Goal: Task Accomplishment & Management: Use online tool/utility

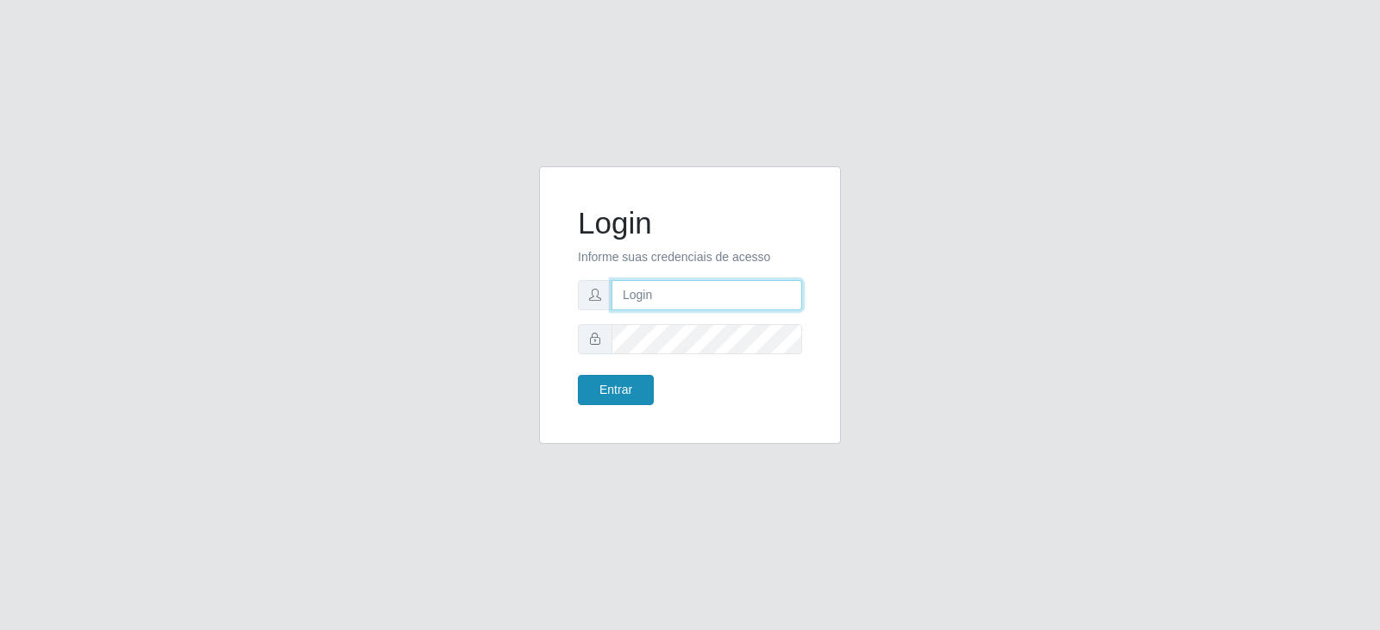
type input "[PERSON_NAME][EMAIL_ADDRESS][PERSON_NAME][DOMAIN_NAME]"
click at [633, 378] on button "Entrar" at bounding box center [616, 390] width 76 height 30
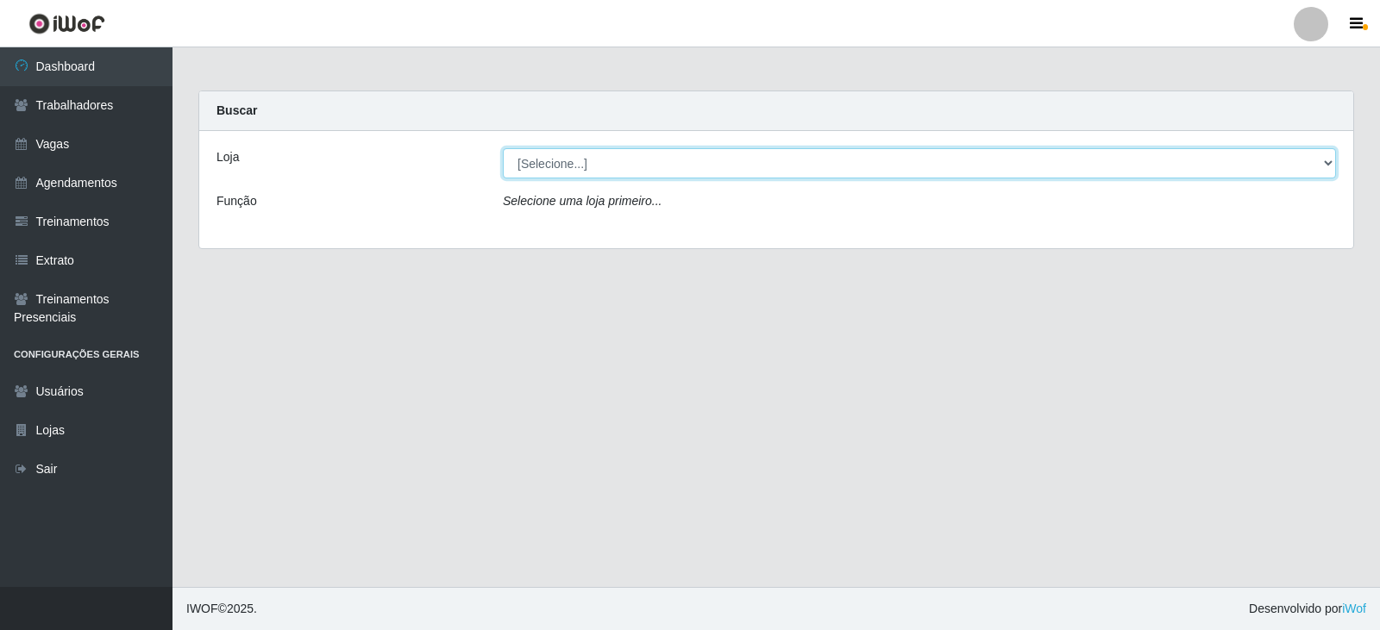
click at [568, 170] on select "[Selecione...] SuperFácil Atacado - Vale do Sol" at bounding box center [919, 163] width 833 height 30
select select "502"
click at [503, 148] on select "[Selecione...] SuperFácil Atacado - Vale do Sol" at bounding box center [919, 163] width 833 height 30
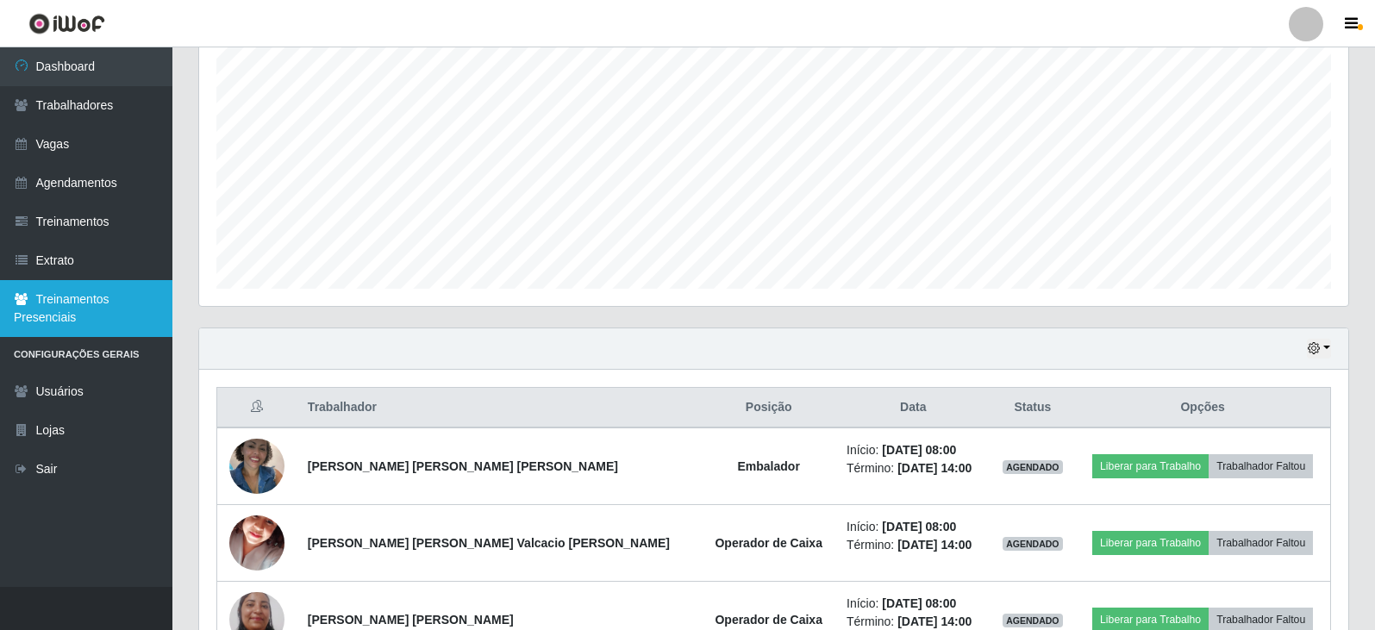
scroll to position [323, 0]
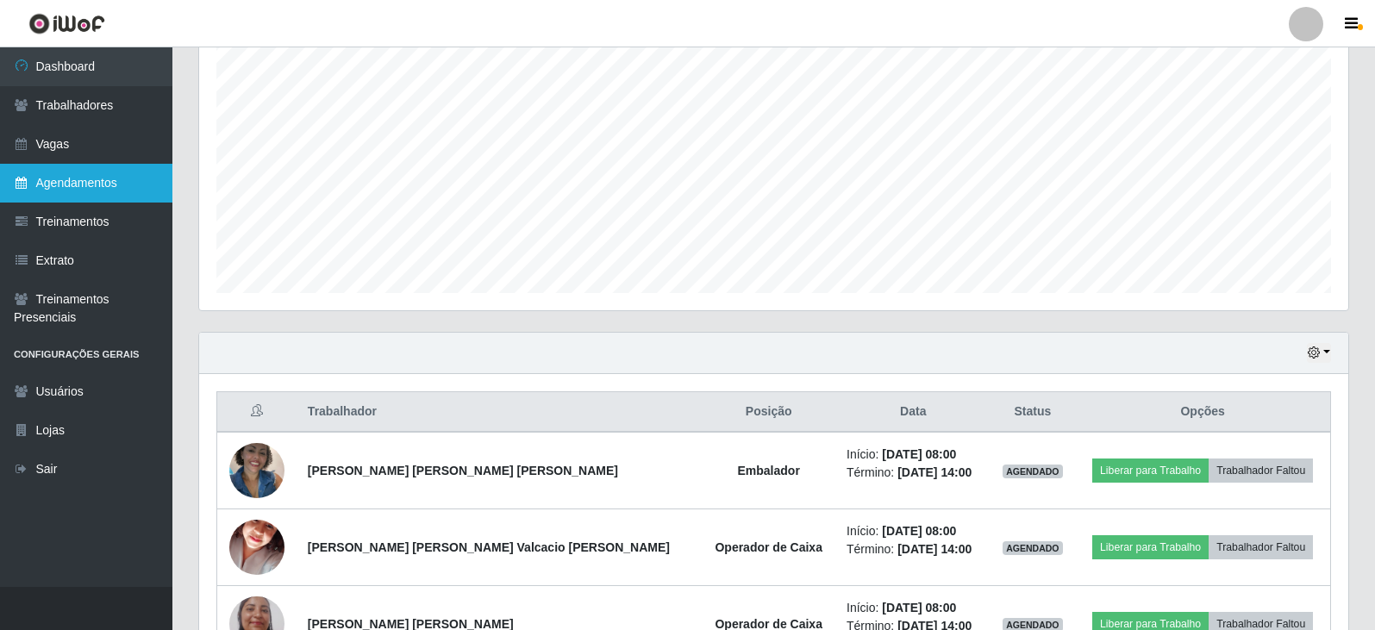
click at [87, 178] on link "Agendamentos" at bounding box center [86, 183] width 172 height 39
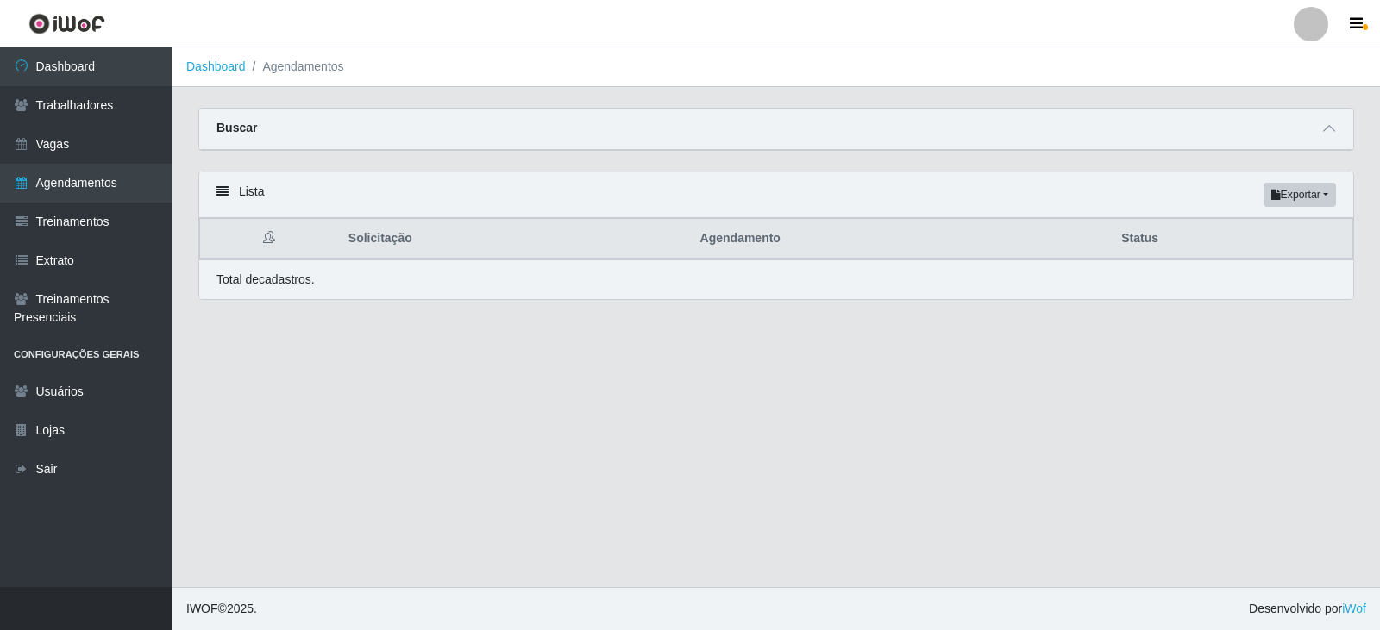
click at [1006, 277] on div "Total de cadastros." at bounding box center [775, 280] width 1119 height 18
click at [1320, 122] on span at bounding box center [1328, 129] width 21 height 20
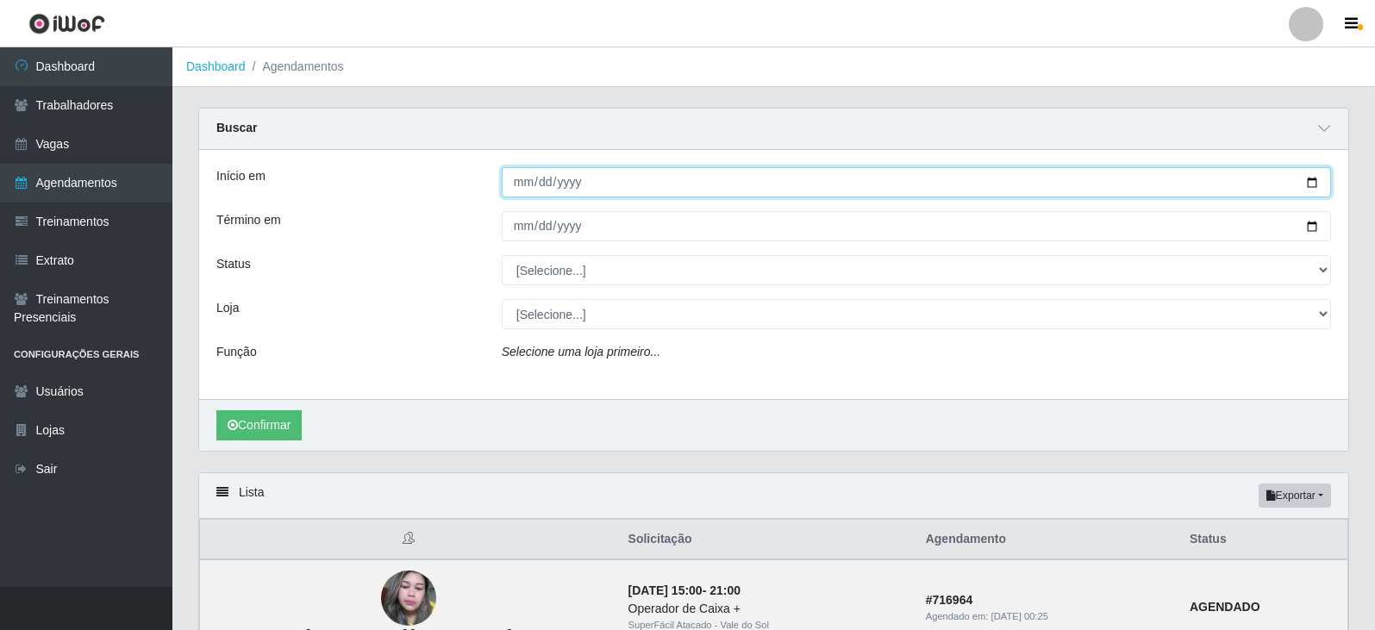
click at [526, 185] on input "Início em" at bounding box center [916, 182] width 829 height 30
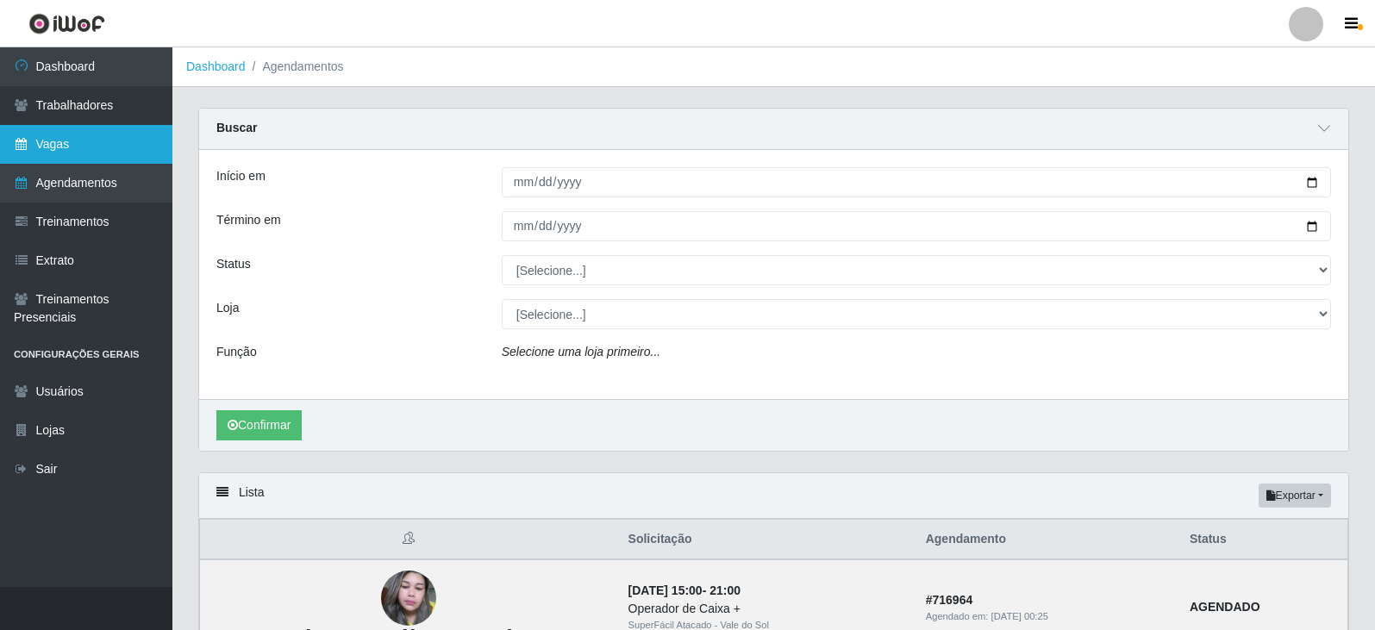
click at [59, 144] on link "Vagas" at bounding box center [86, 144] width 172 height 39
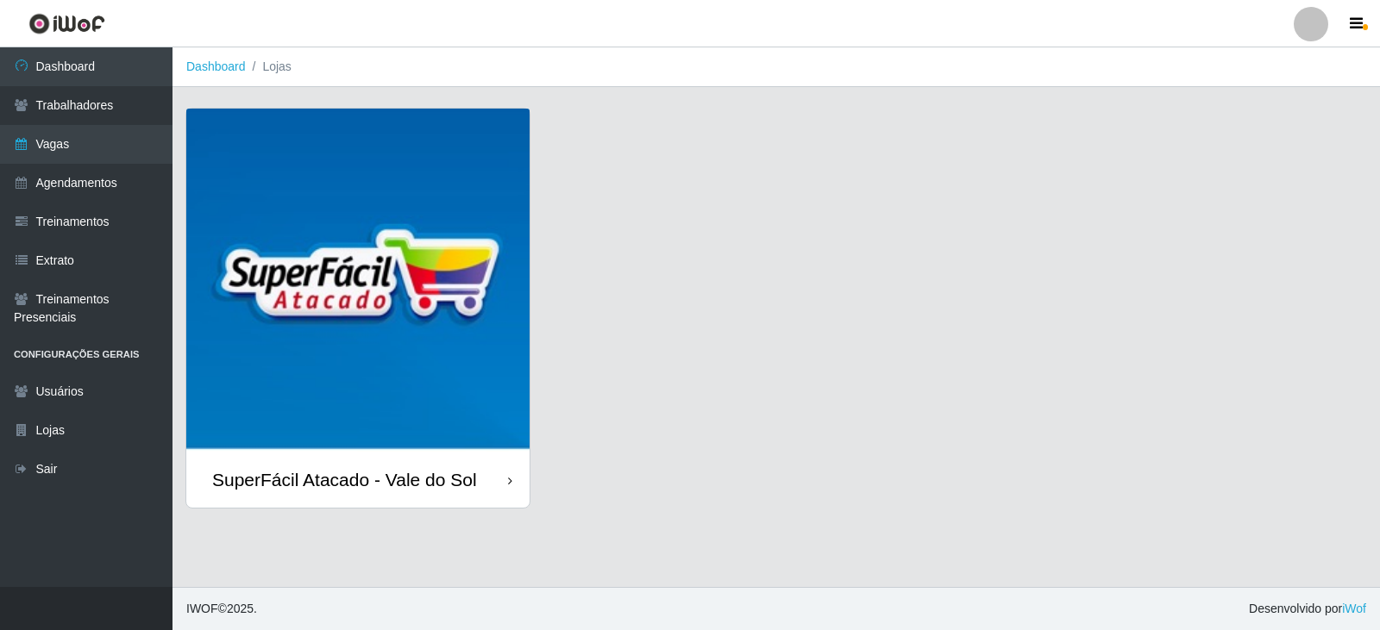
click at [423, 469] on div "SuperFácil Atacado - Vale do Sol" at bounding box center [344, 480] width 265 height 22
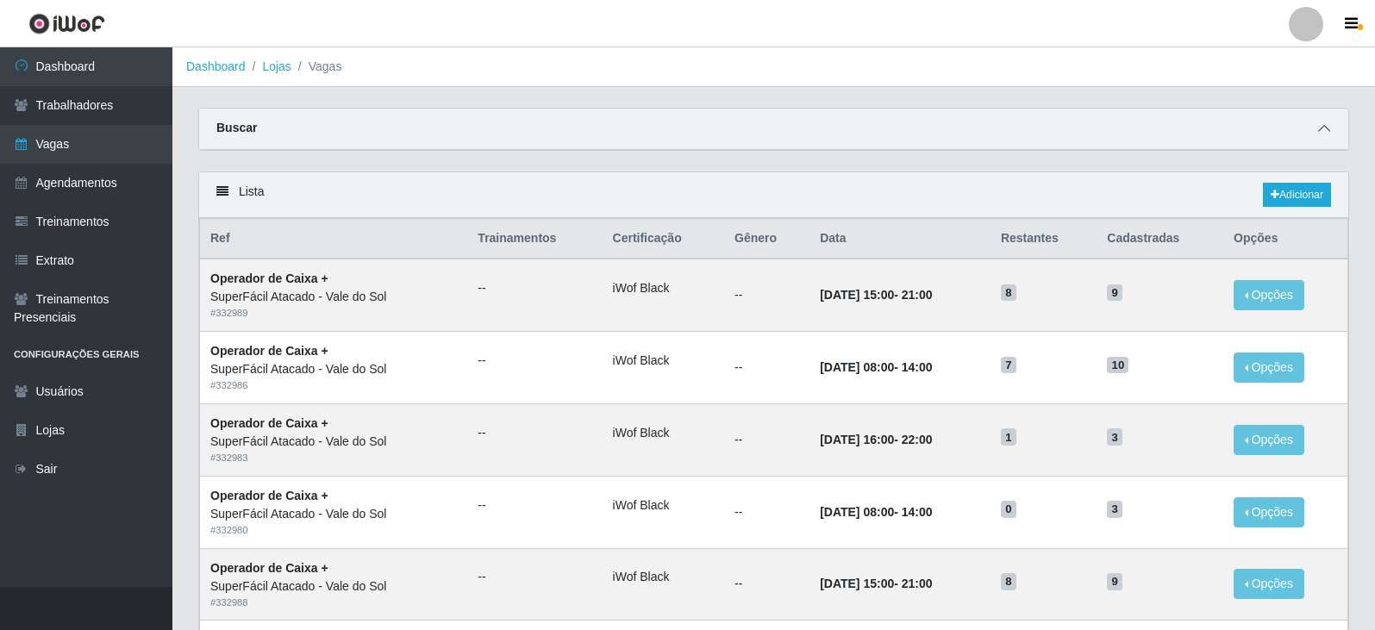
click at [1330, 130] on span at bounding box center [1324, 129] width 21 height 20
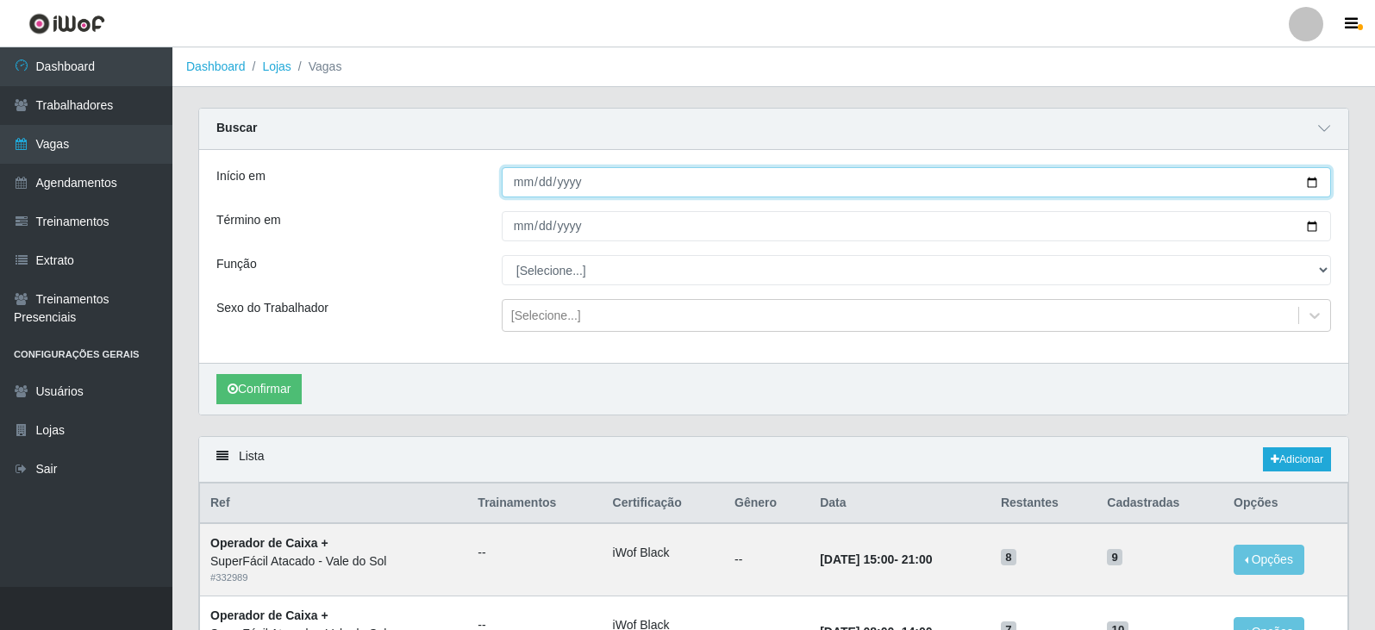
click at [521, 184] on input "Início em" at bounding box center [916, 182] width 829 height 30
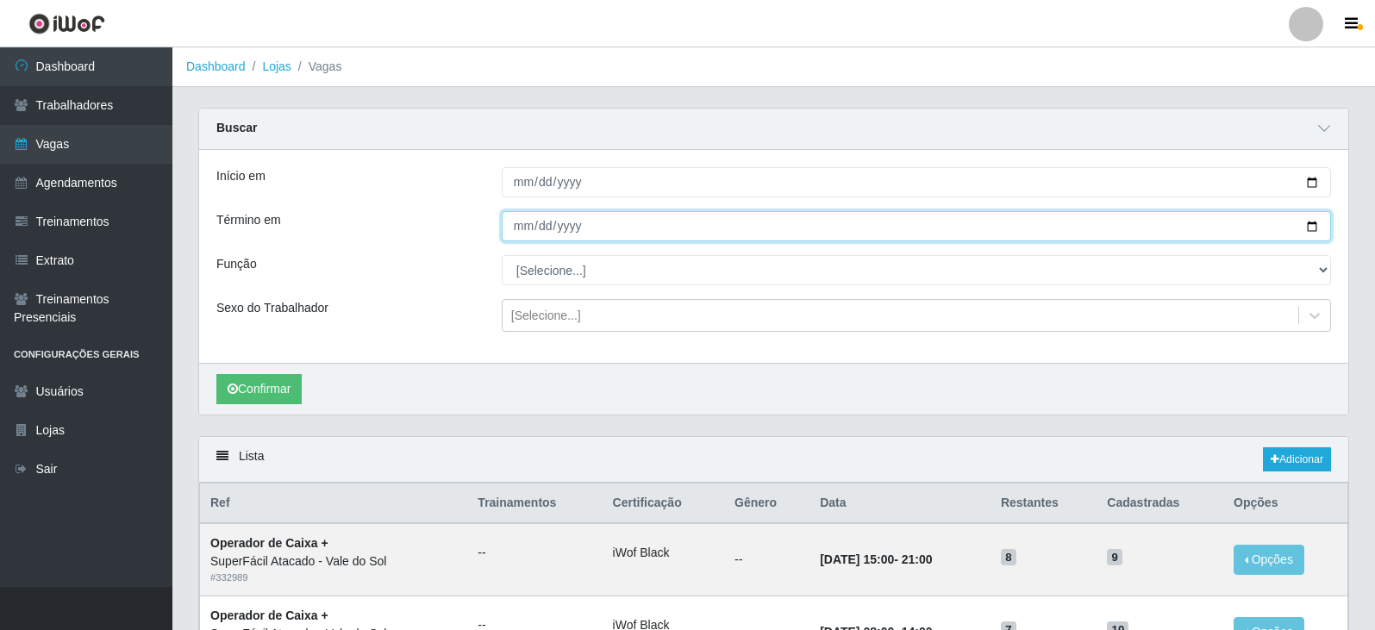
click at [520, 229] on input "Término em" at bounding box center [916, 226] width 829 height 30
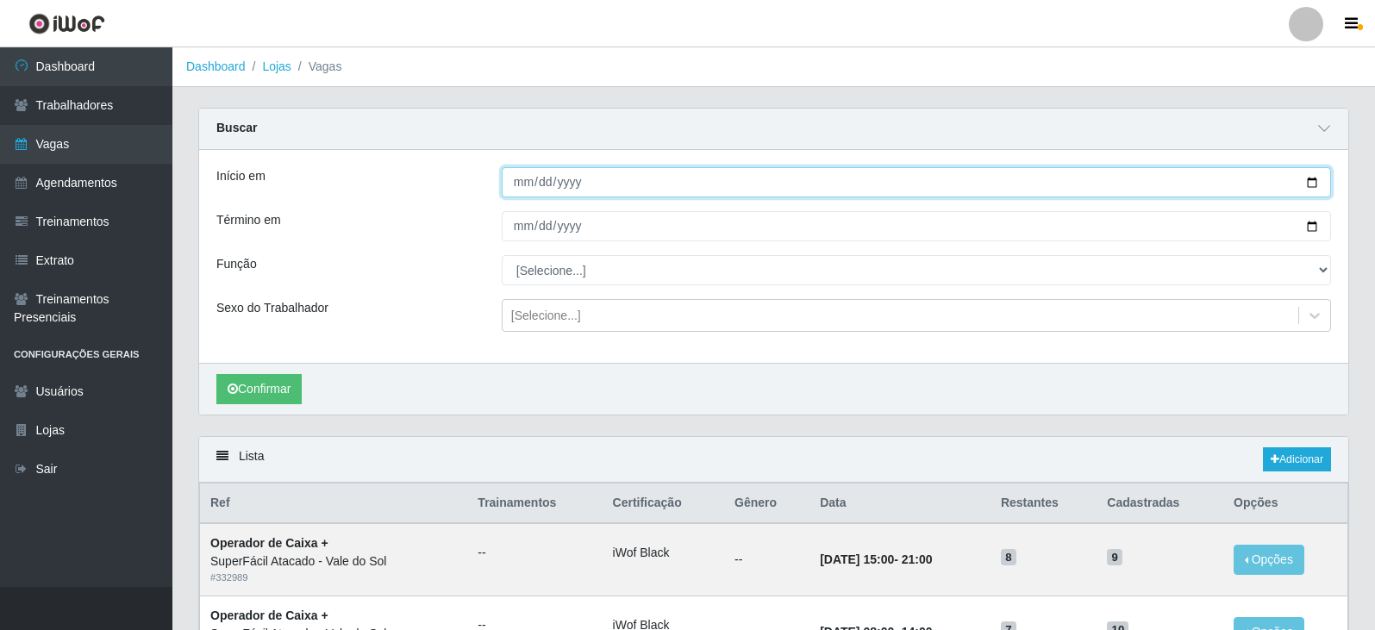
click at [518, 185] on input "[DATE]" at bounding box center [916, 182] width 829 height 30
type input "[DATE]"
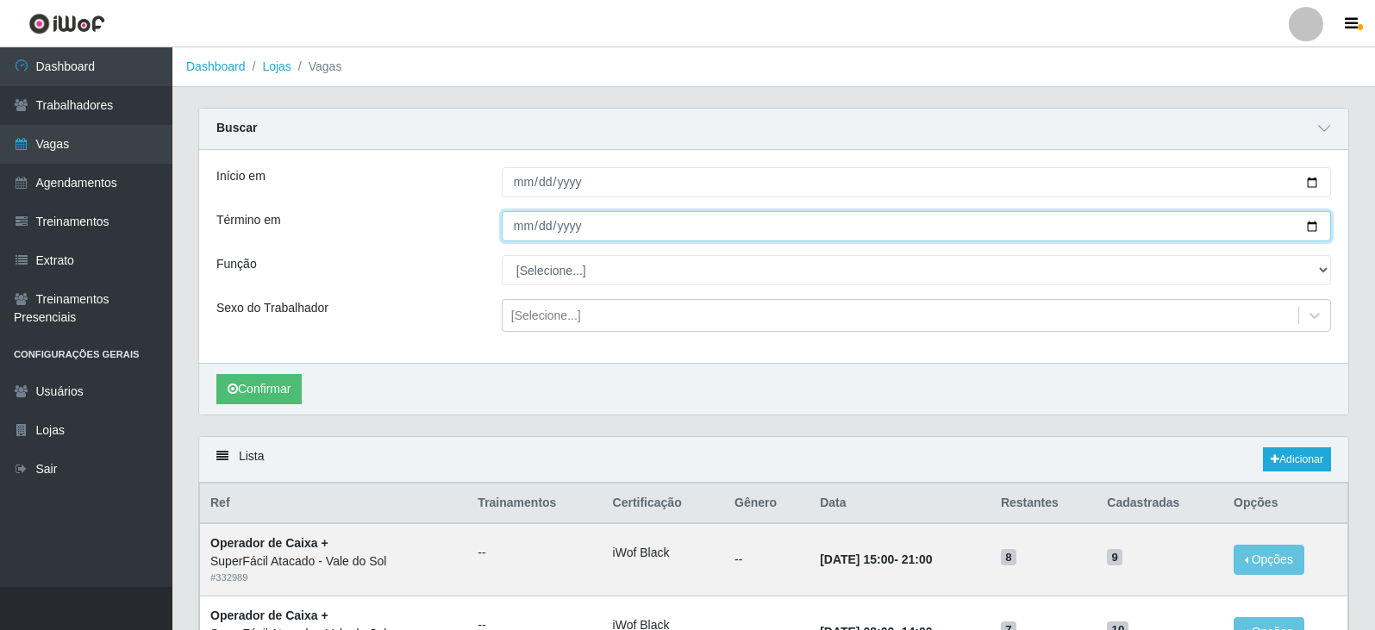
click at [523, 229] on input "Término em" at bounding box center [916, 226] width 829 height 30
type input "[DATE]"
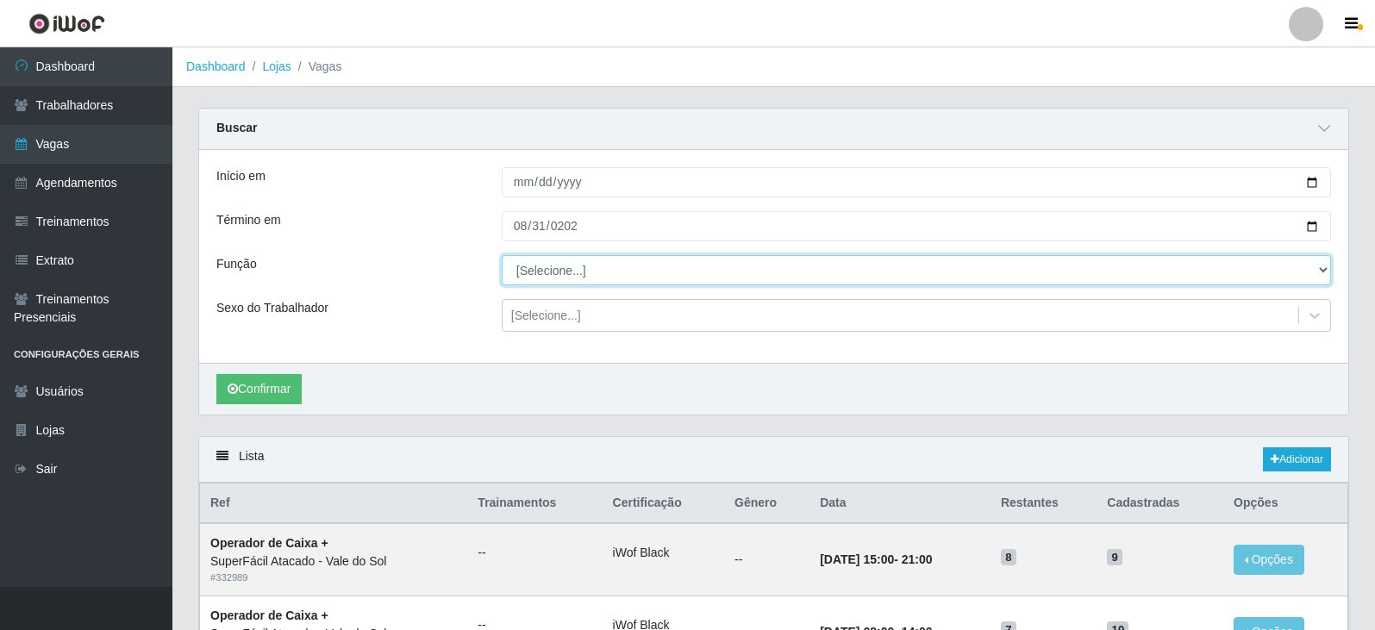
click at [552, 279] on select "[Selecione...] Embalador Embalador + Embalador ++ Operador de Caixa Operador de…" at bounding box center [916, 270] width 829 height 30
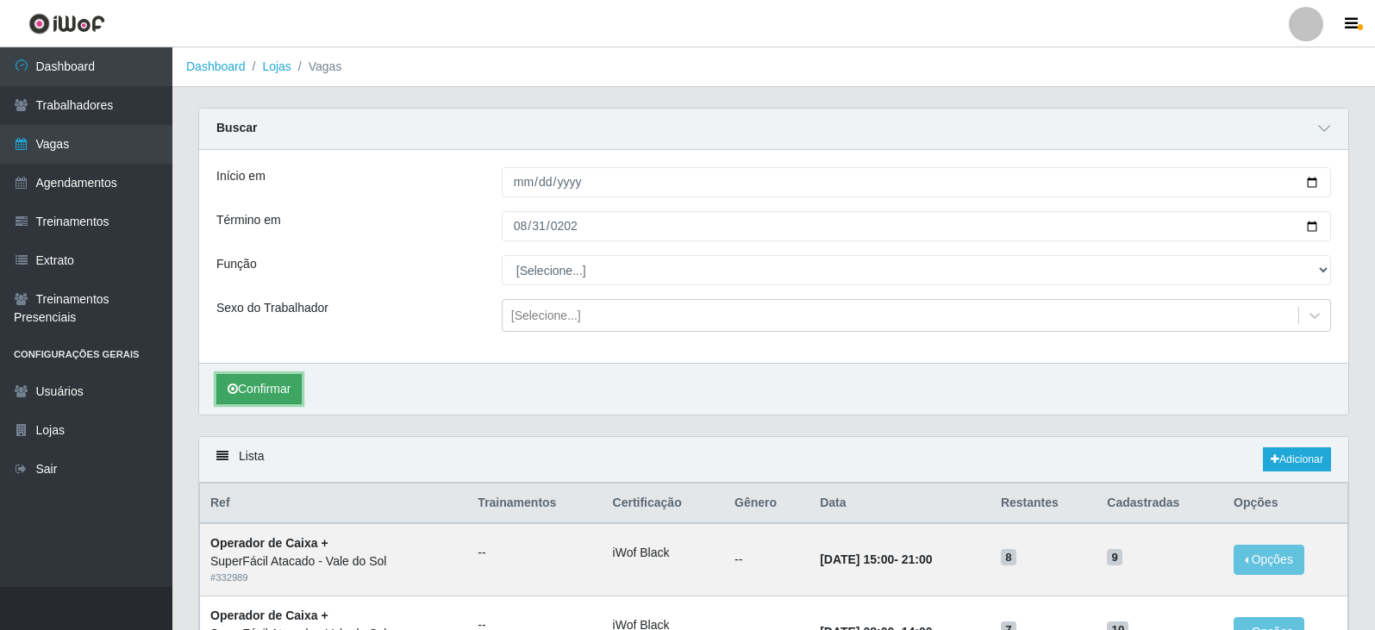
click at [291, 386] on button "Confirmar" at bounding box center [258, 389] width 85 height 30
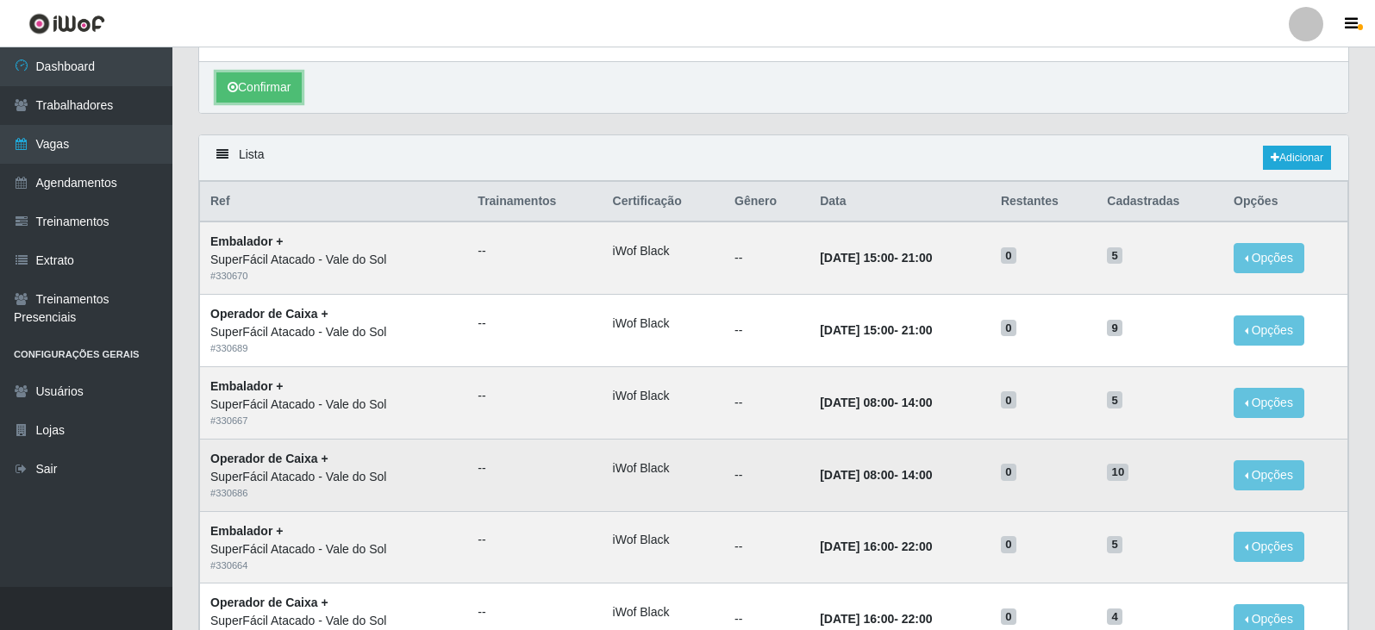
scroll to position [275, 0]
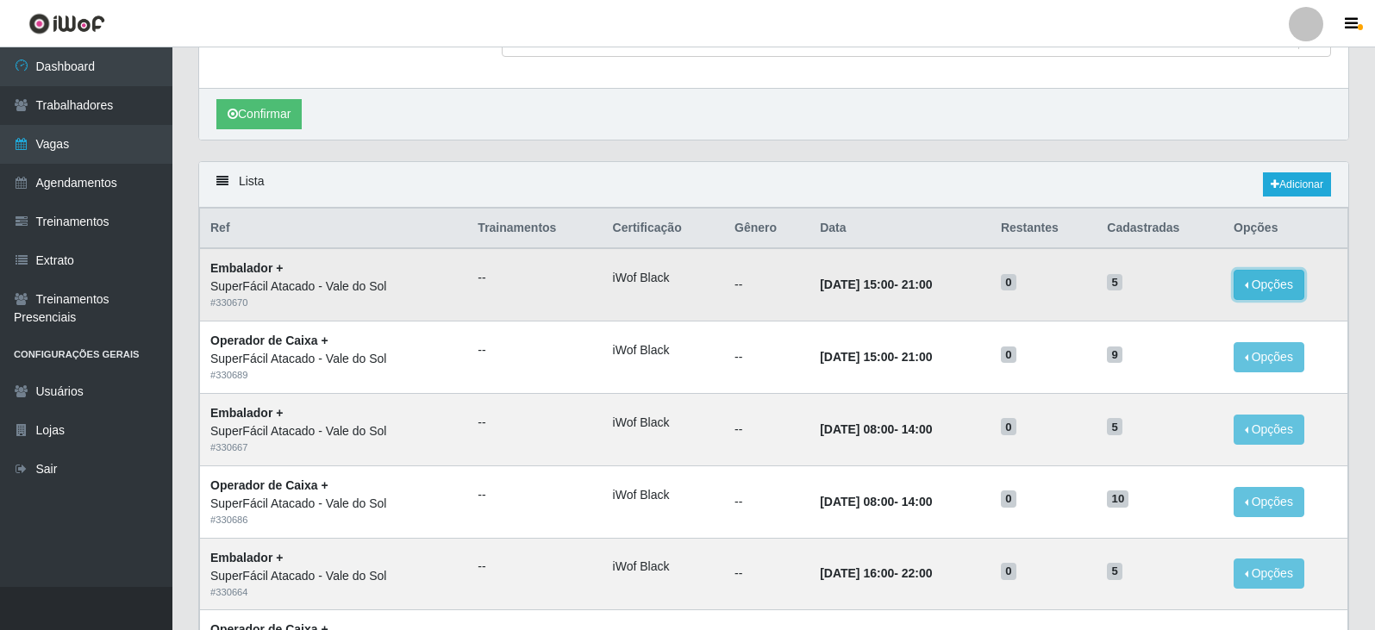
click at [1268, 285] on button "Opções" at bounding box center [1269, 285] width 71 height 30
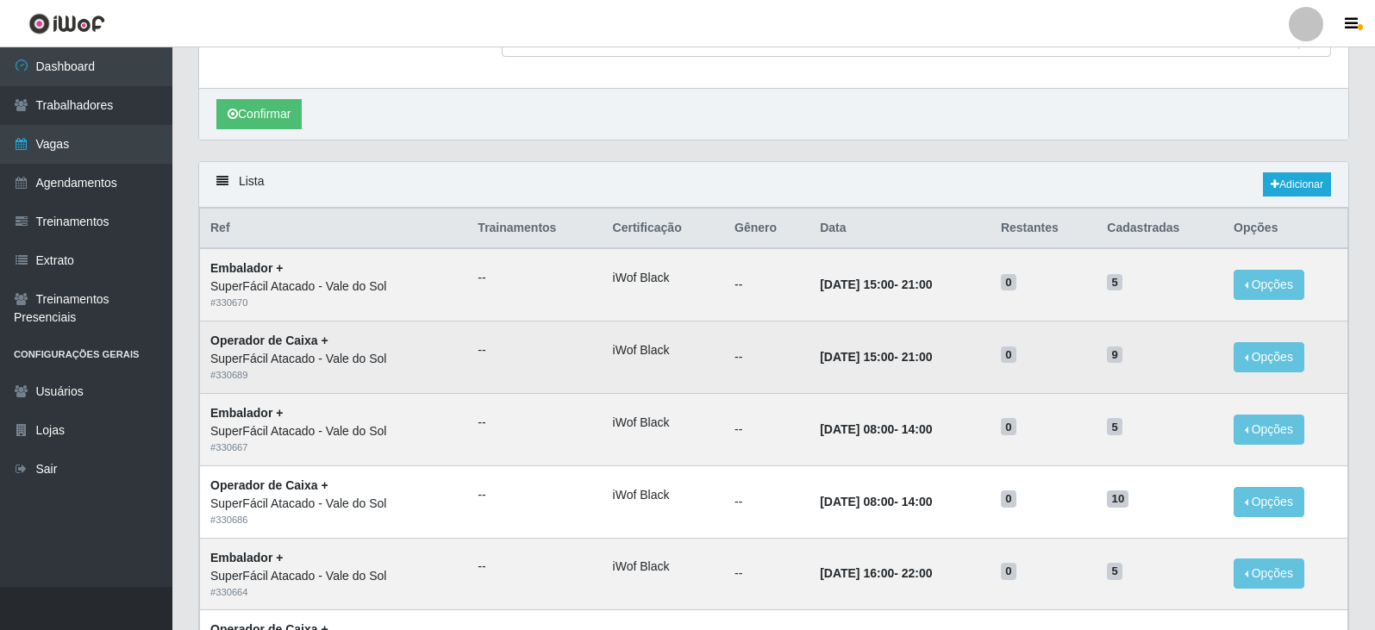
click at [961, 367] on td "[DATE] 15:00 - 21:00" at bounding box center [900, 358] width 181 height 72
click at [613, 358] on li "iWof Black" at bounding box center [663, 350] width 101 height 18
click at [284, 355] on div "SuperFácil Atacado - Vale do Sol" at bounding box center [333, 359] width 247 height 18
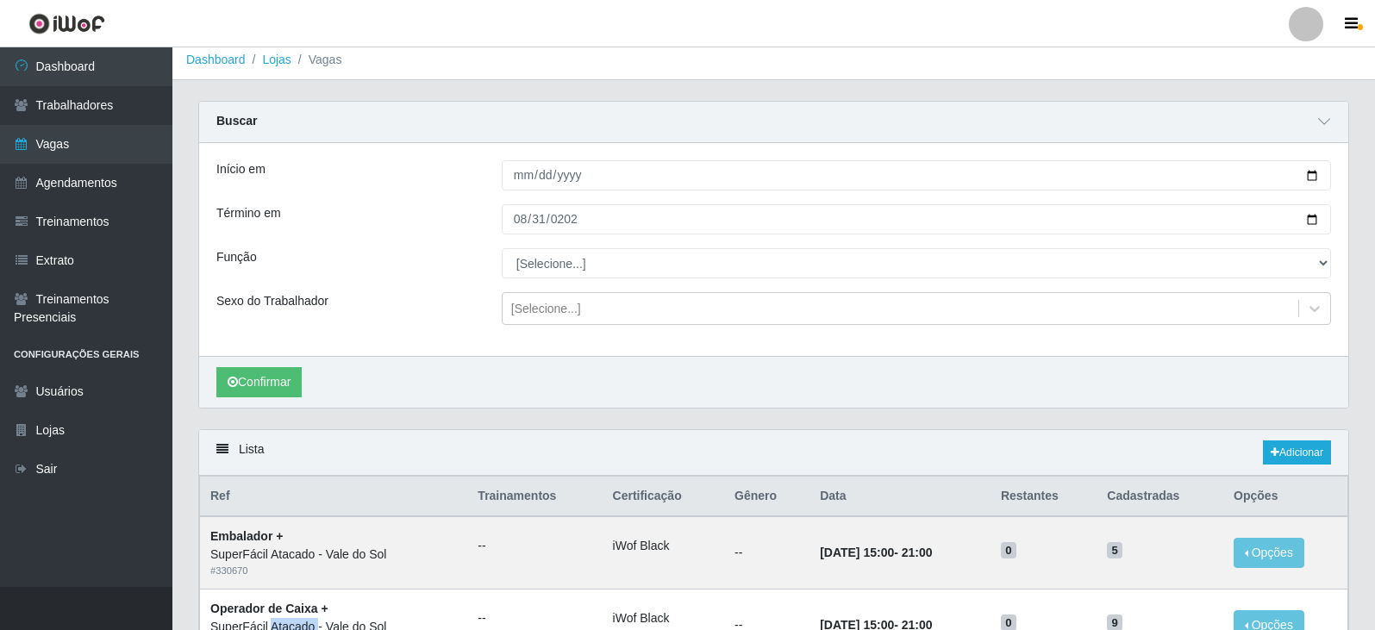
scroll to position [0, 0]
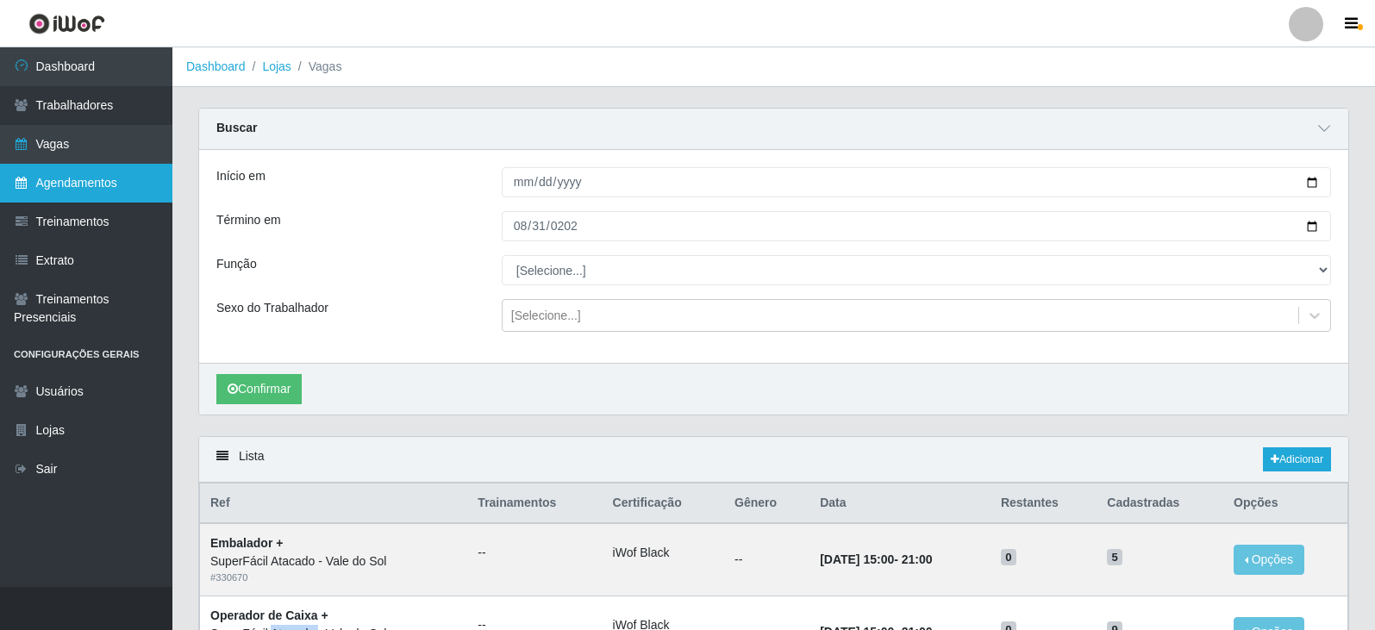
click at [106, 188] on link "Agendamentos" at bounding box center [86, 183] width 172 height 39
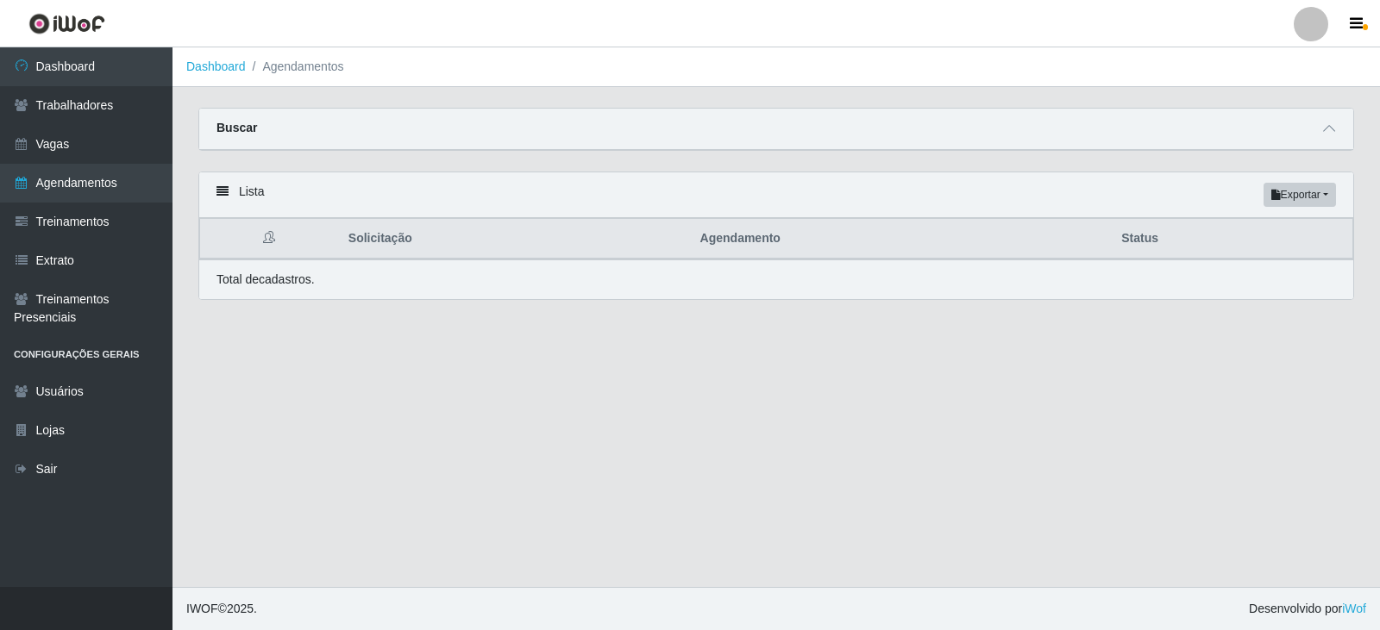
click at [1305, 133] on div "Buscar" at bounding box center [776, 129] width 1154 height 41
click at [1333, 124] on icon at bounding box center [1329, 128] width 12 height 12
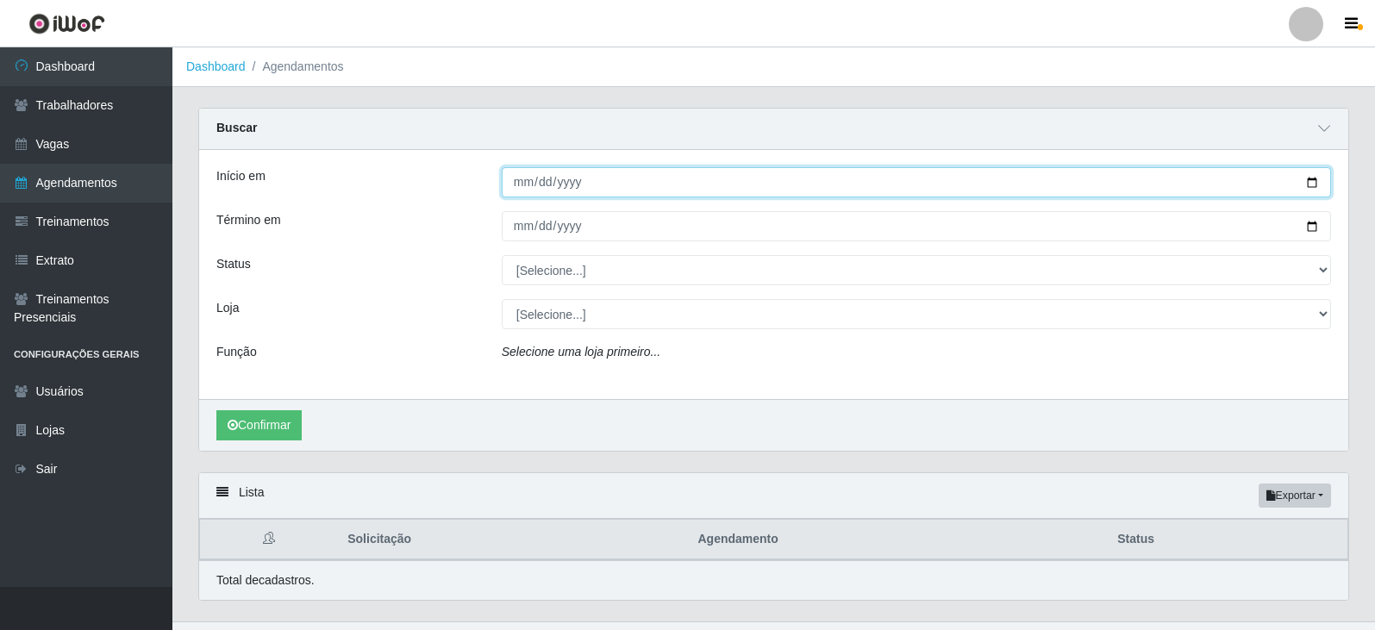
click at [528, 186] on input "Início em" at bounding box center [916, 182] width 829 height 30
type input "[DATE]"
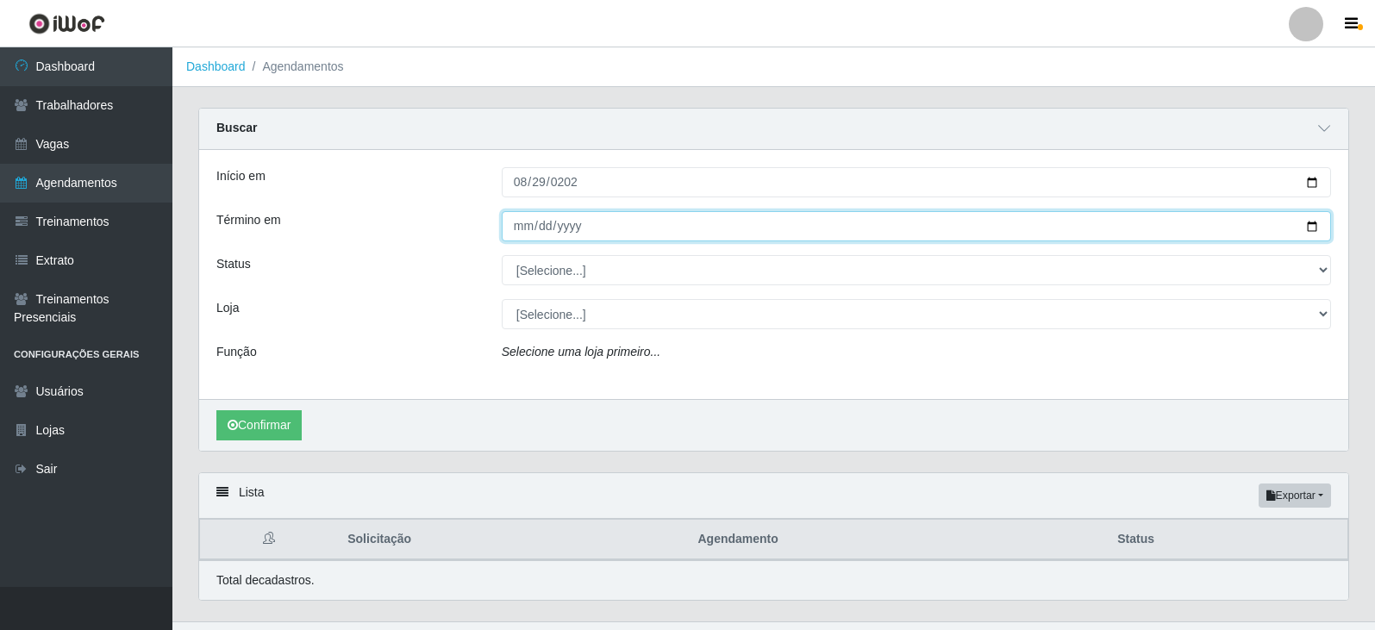
click at [521, 232] on input "Término em" at bounding box center [916, 226] width 829 height 30
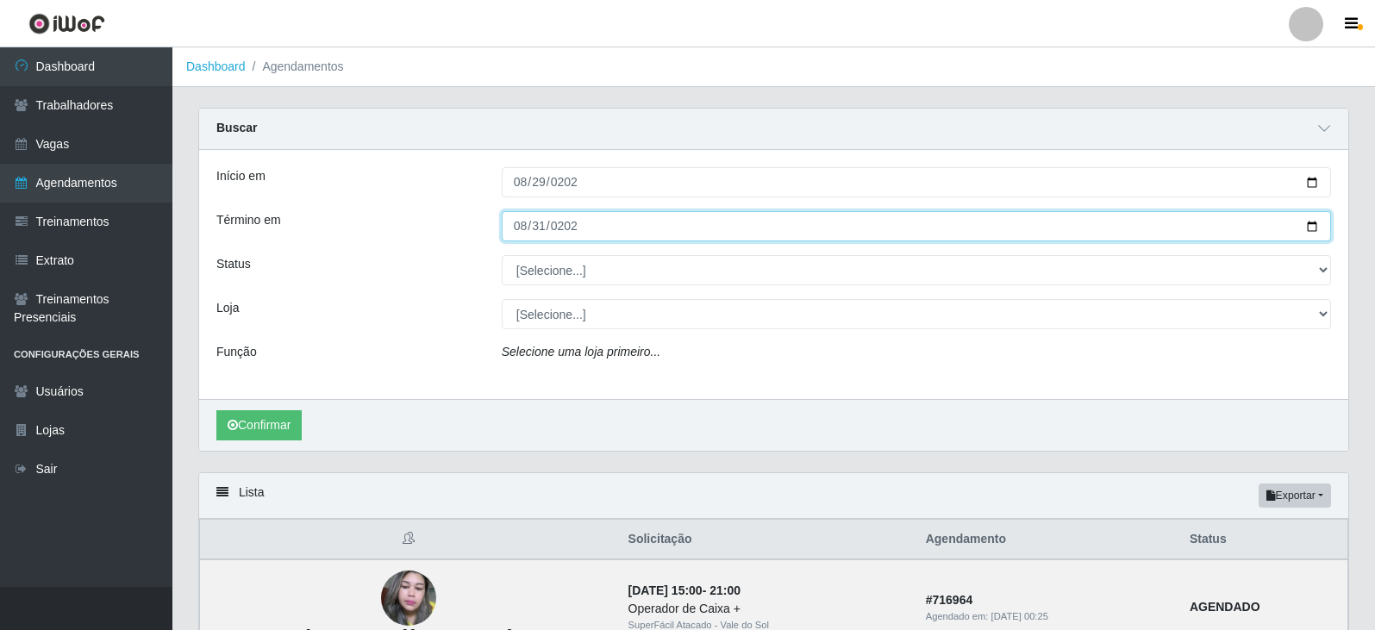
type input "[DATE]"
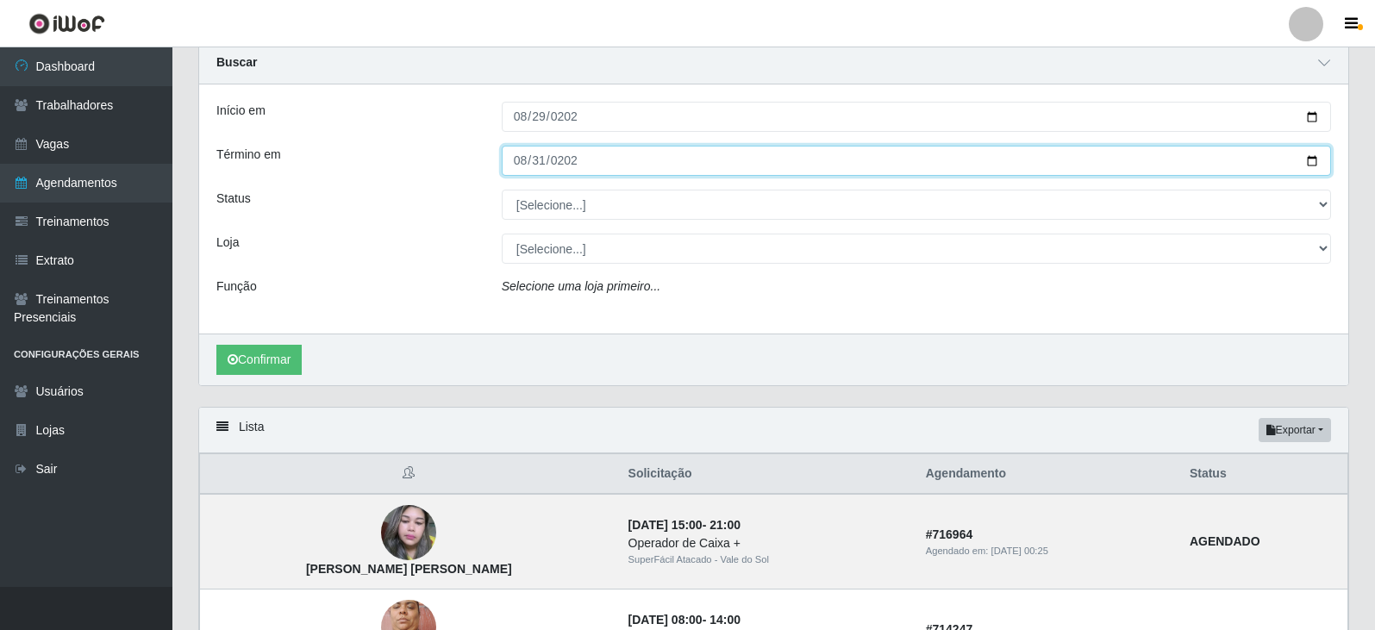
scroll to position [172, 0]
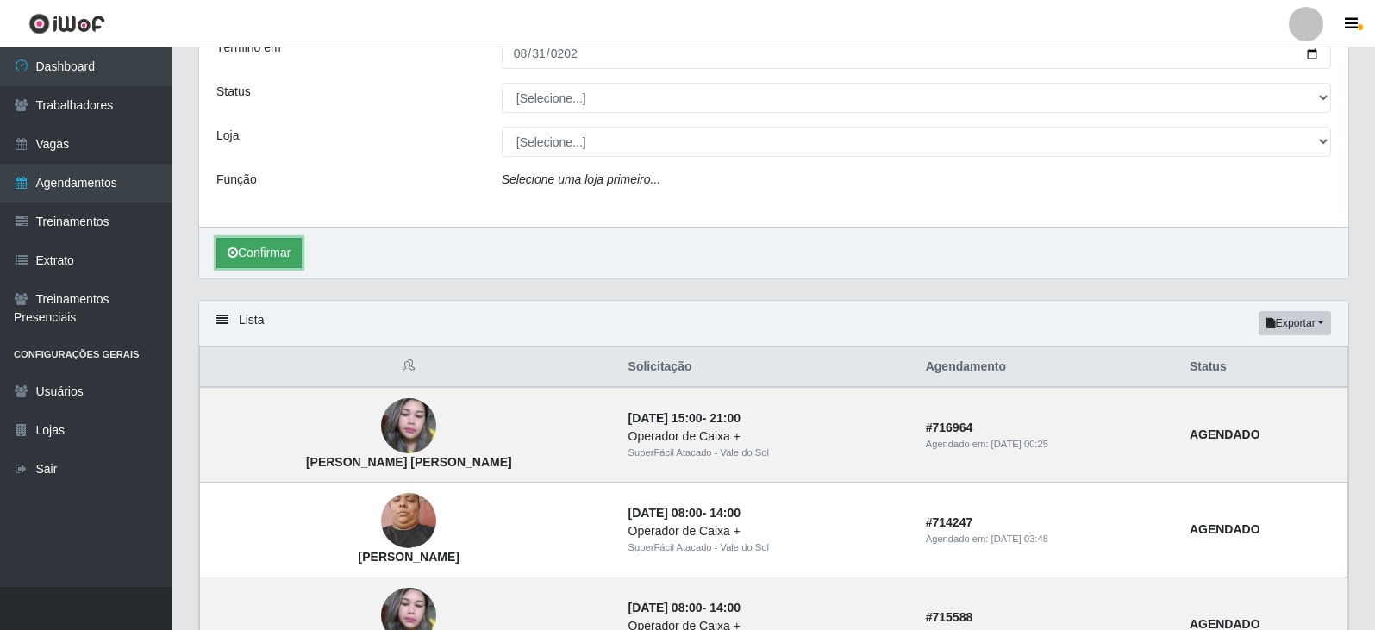
click at [270, 256] on button "Confirmar" at bounding box center [258, 253] width 85 height 30
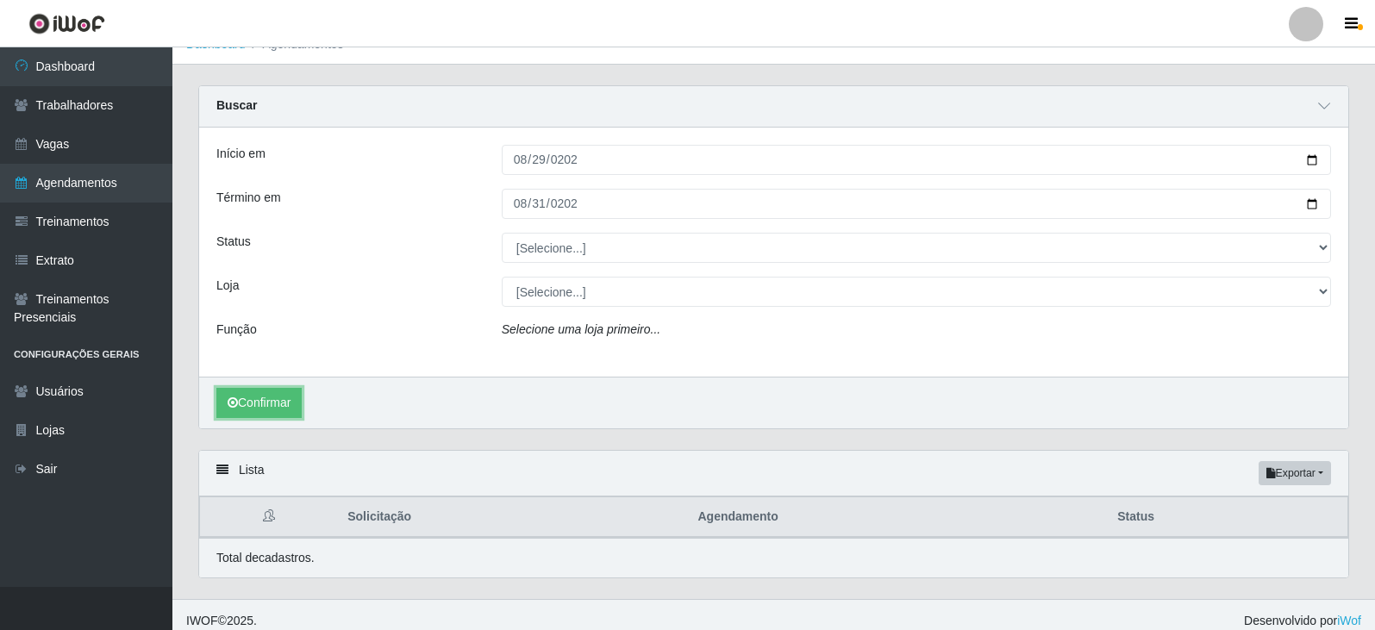
scroll to position [35, 0]
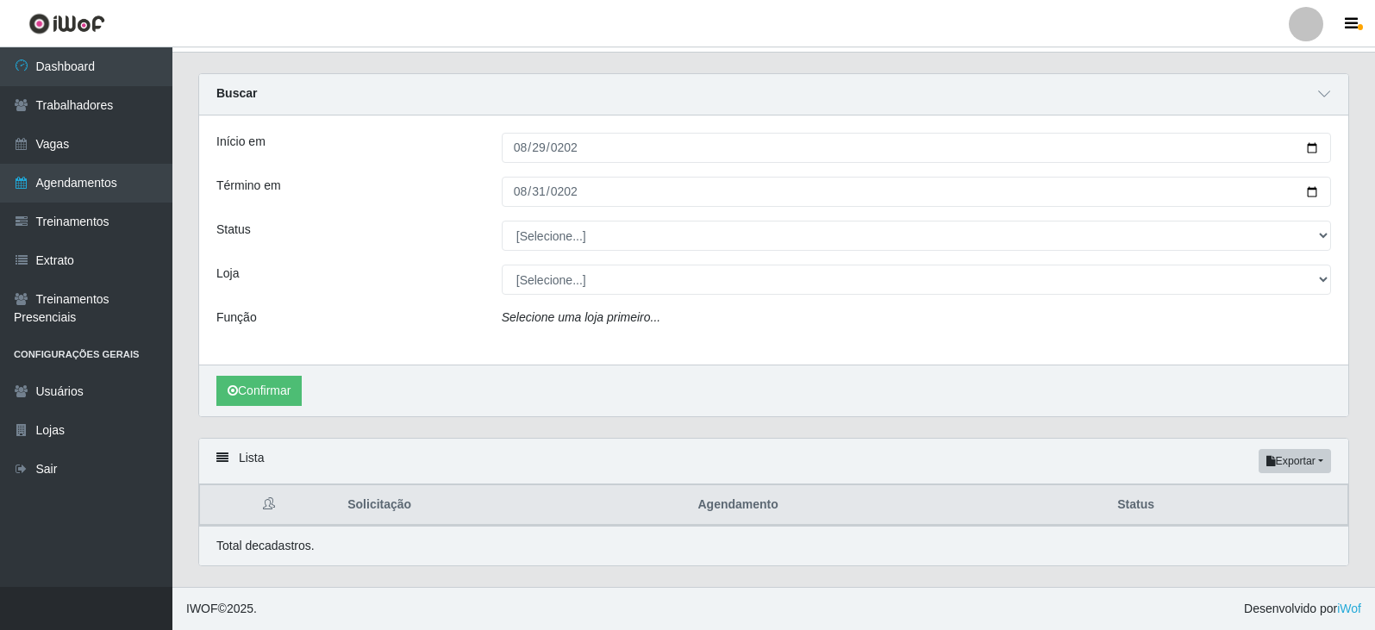
click at [596, 317] on icon "Selecione uma loja primeiro..." at bounding box center [581, 317] width 159 height 14
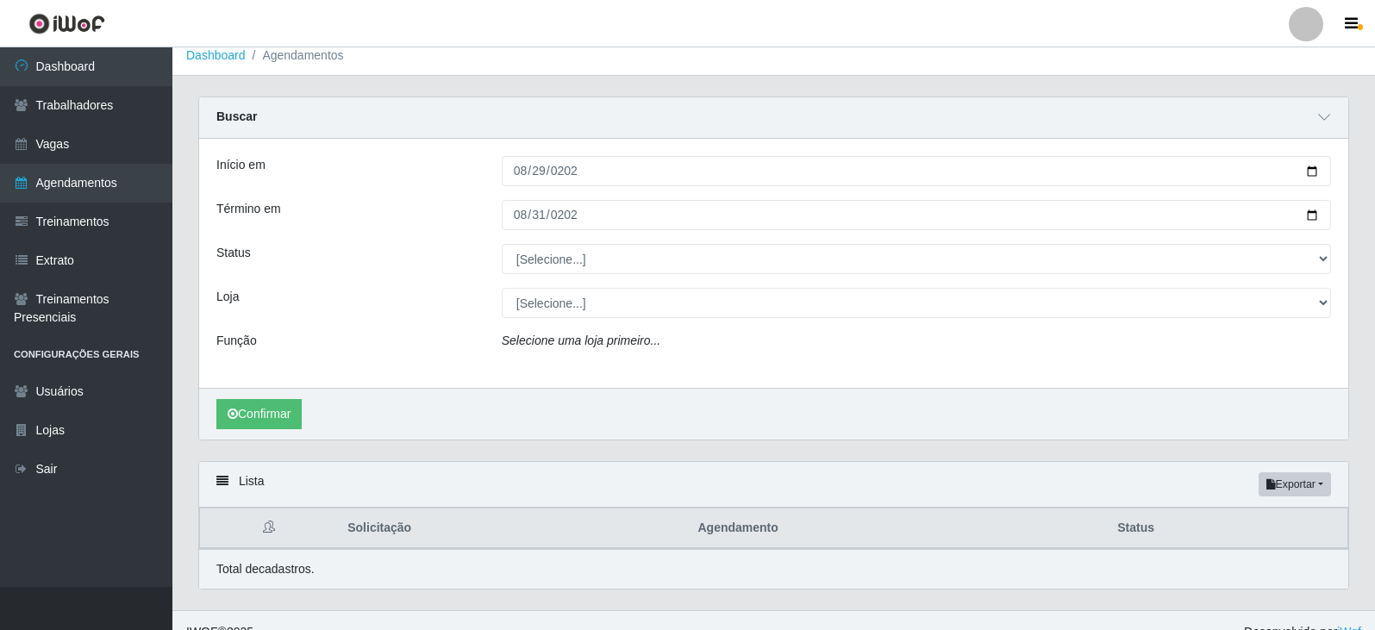
scroll to position [0, 0]
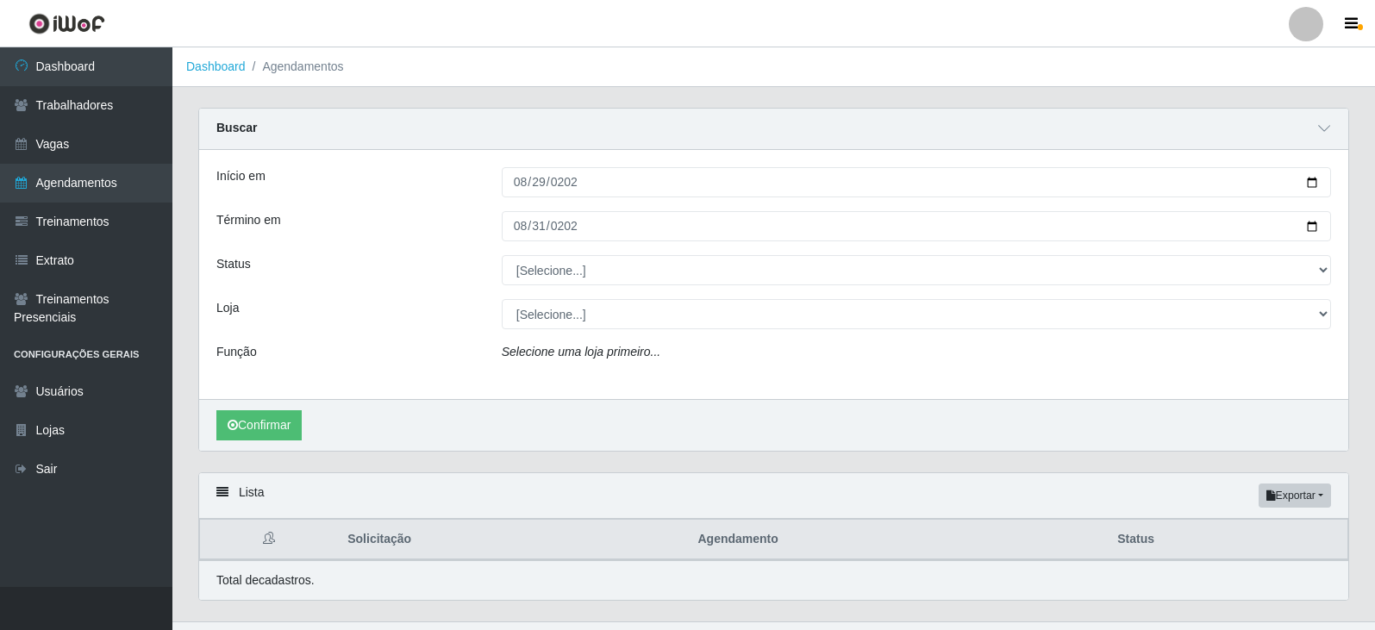
click at [570, 350] on icon "Selecione uma loja primeiro..." at bounding box center [581, 352] width 159 height 14
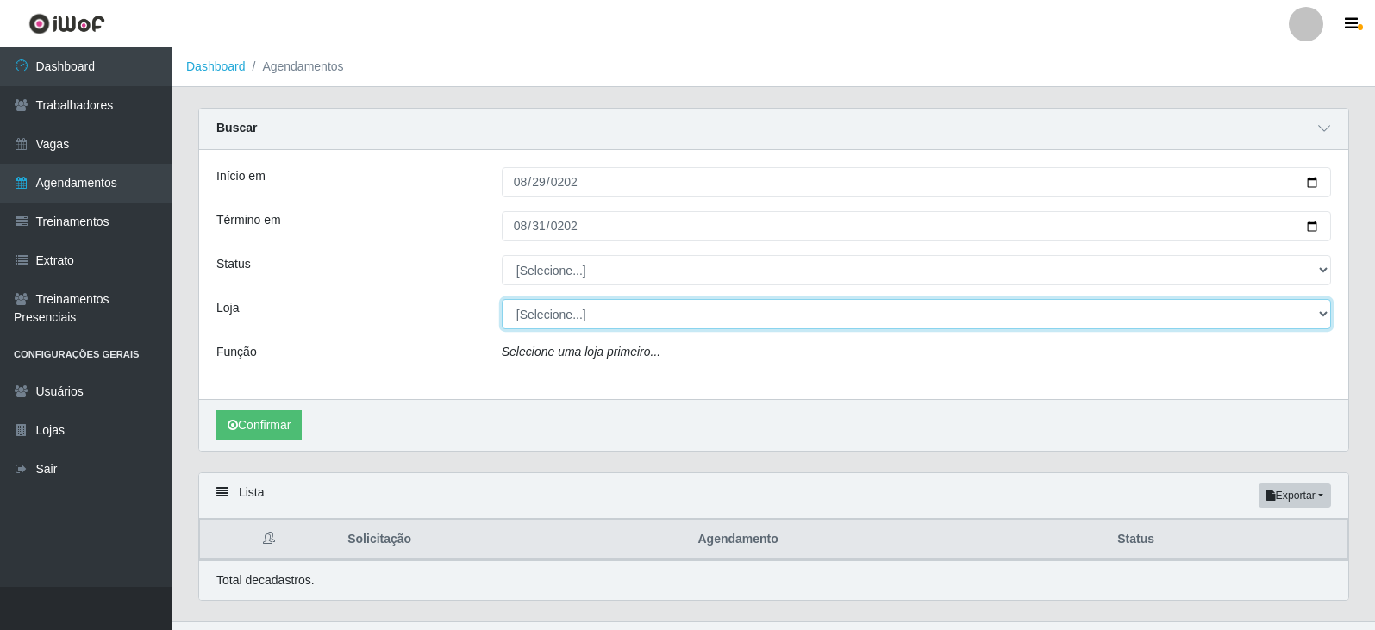
click at [718, 315] on select "[Selecione...] SuperFácil Atacado - Vale do Sol" at bounding box center [916, 314] width 829 height 30
select select "502"
click at [502, 300] on select "[Selecione...] SuperFácil Atacado - Vale do Sol" at bounding box center [916, 314] width 829 height 30
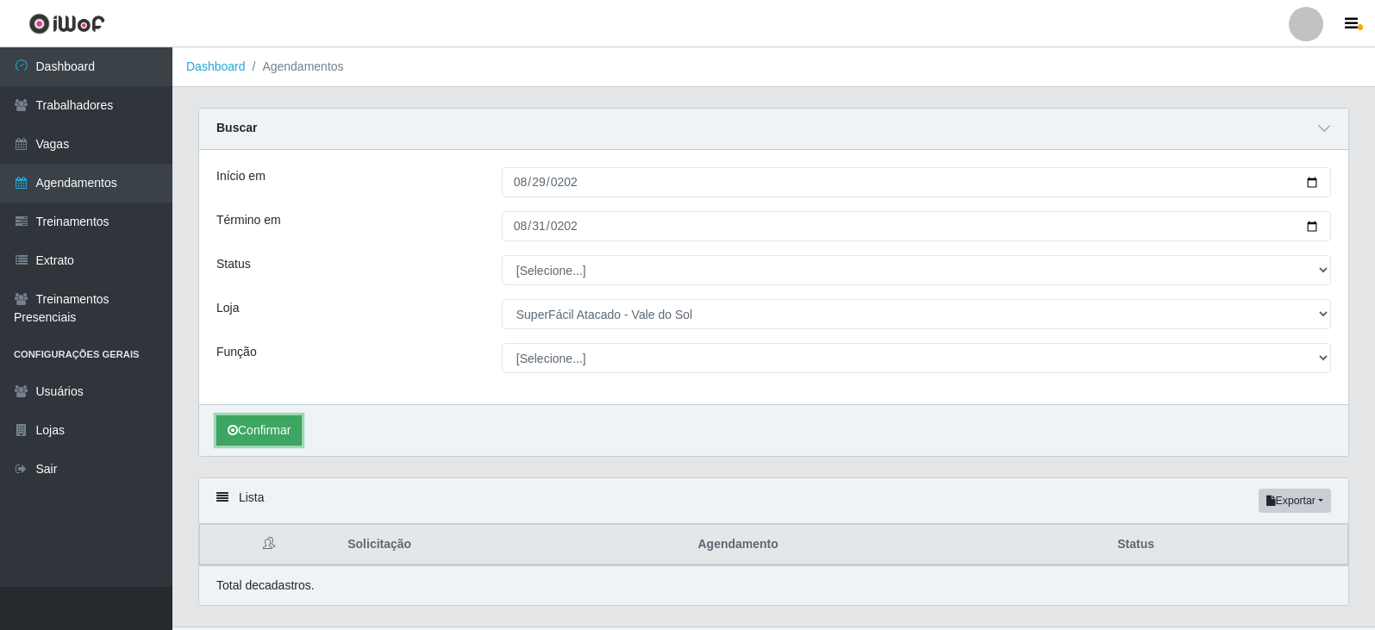
click at [295, 429] on button "Confirmar" at bounding box center [258, 431] width 85 height 30
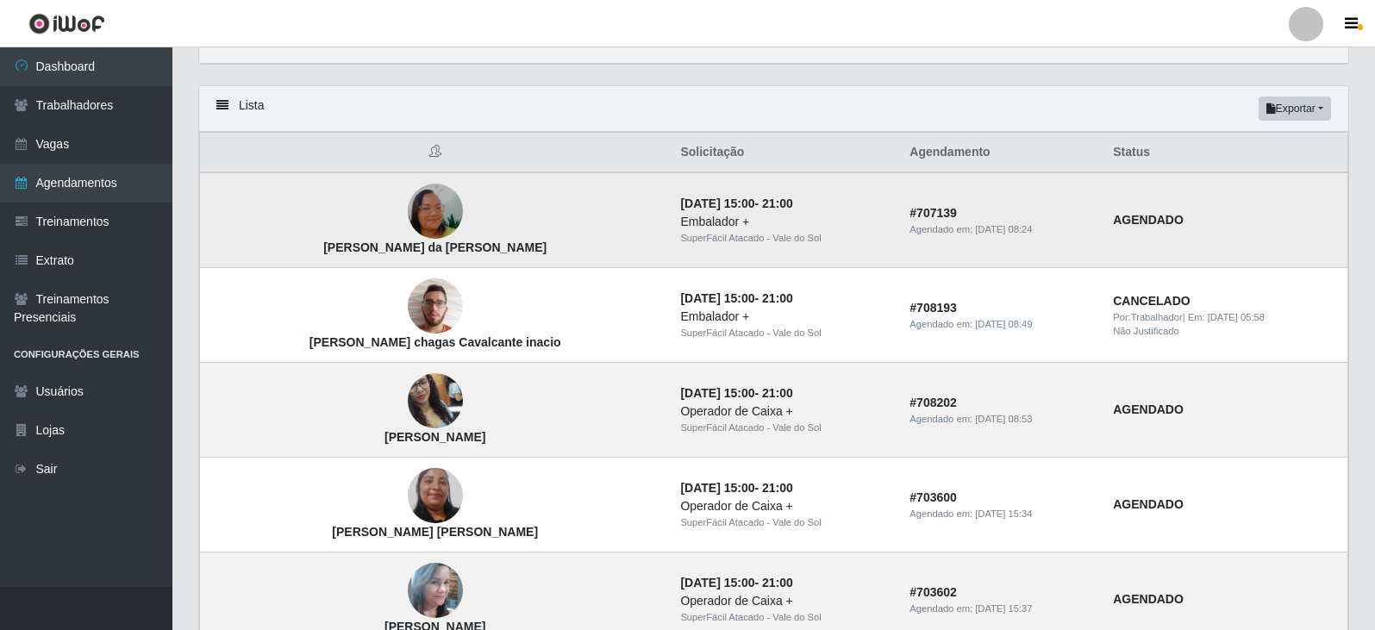
scroll to position [259, 0]
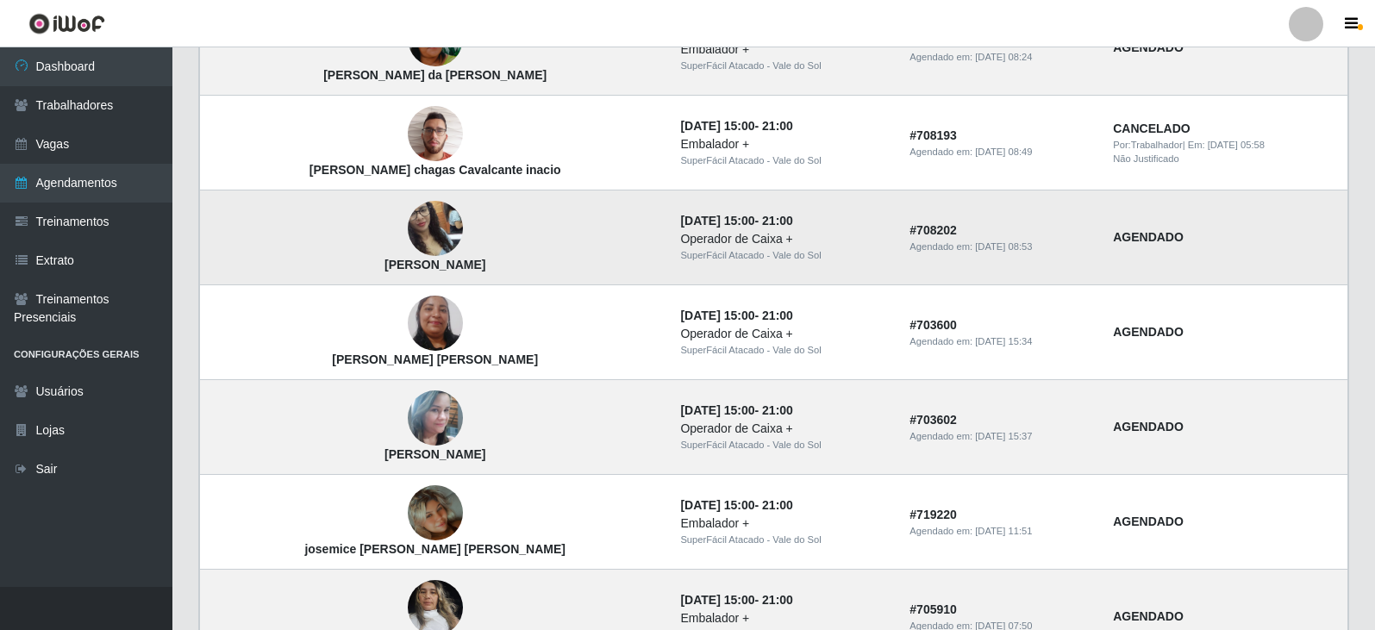
click at [408, 211] on img at bounding box center [435, 229] width 55 height 98
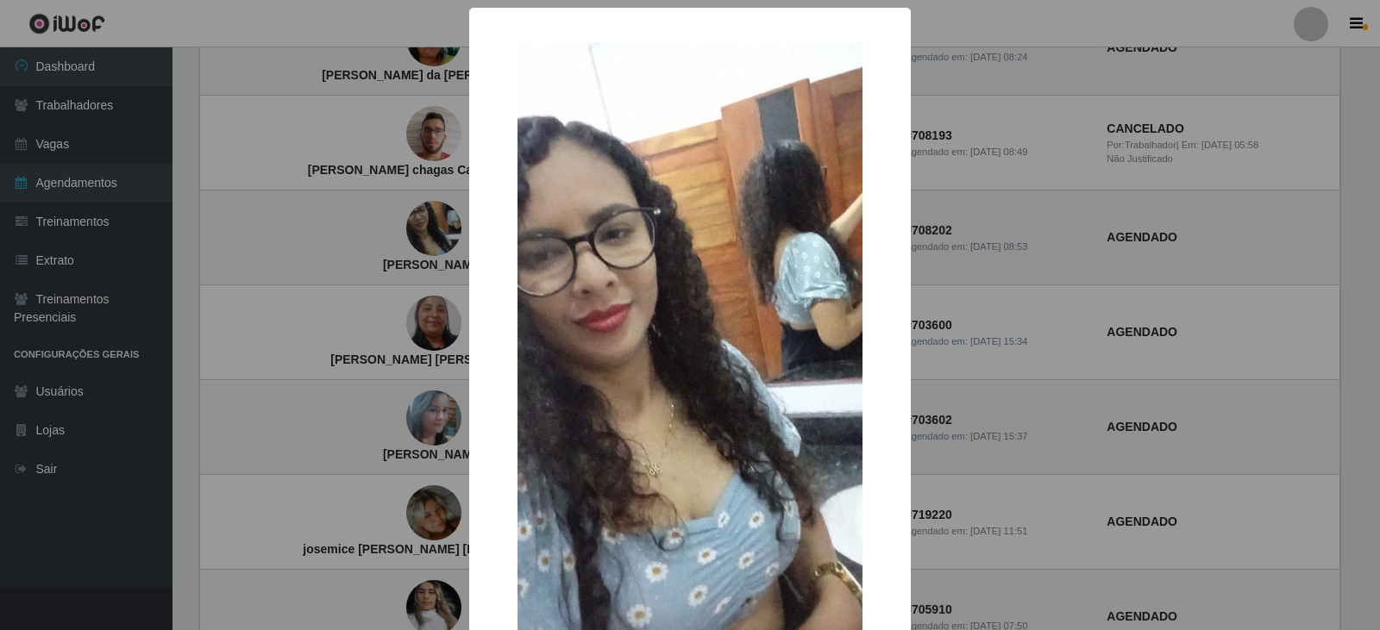
click at [524, 270] on img at bounding box center [689, 348] width 345 height 613
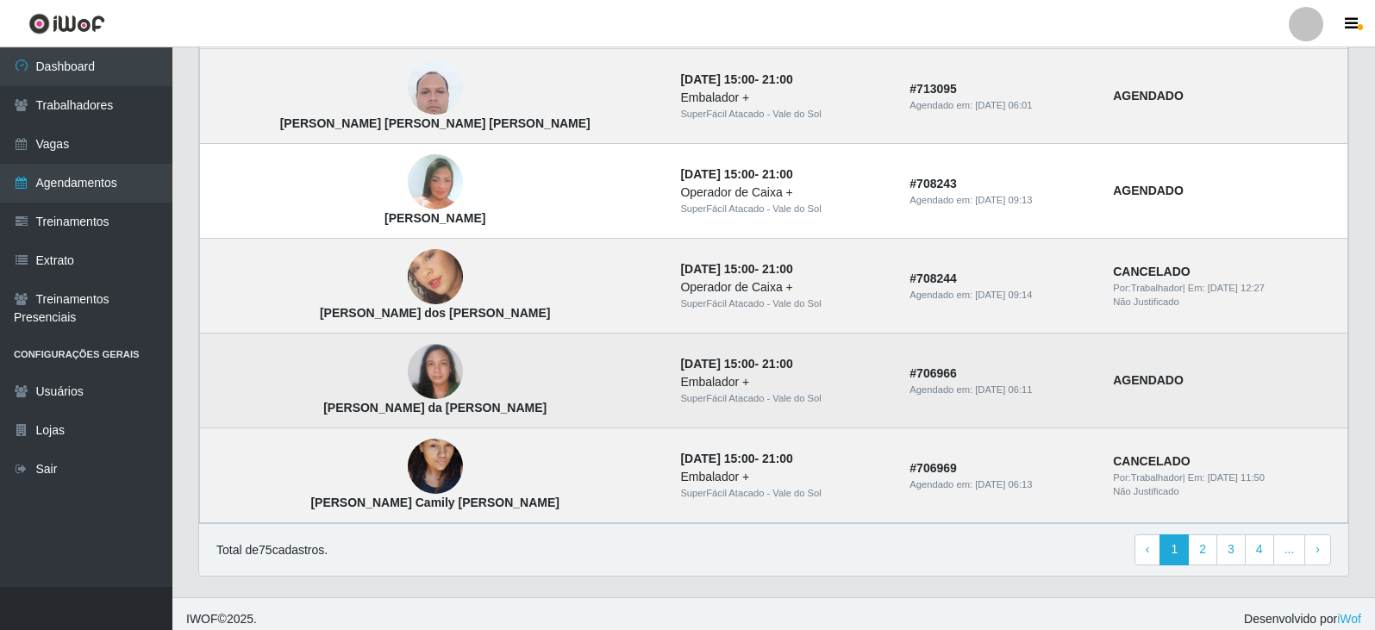
scroll to position [1170, 0]
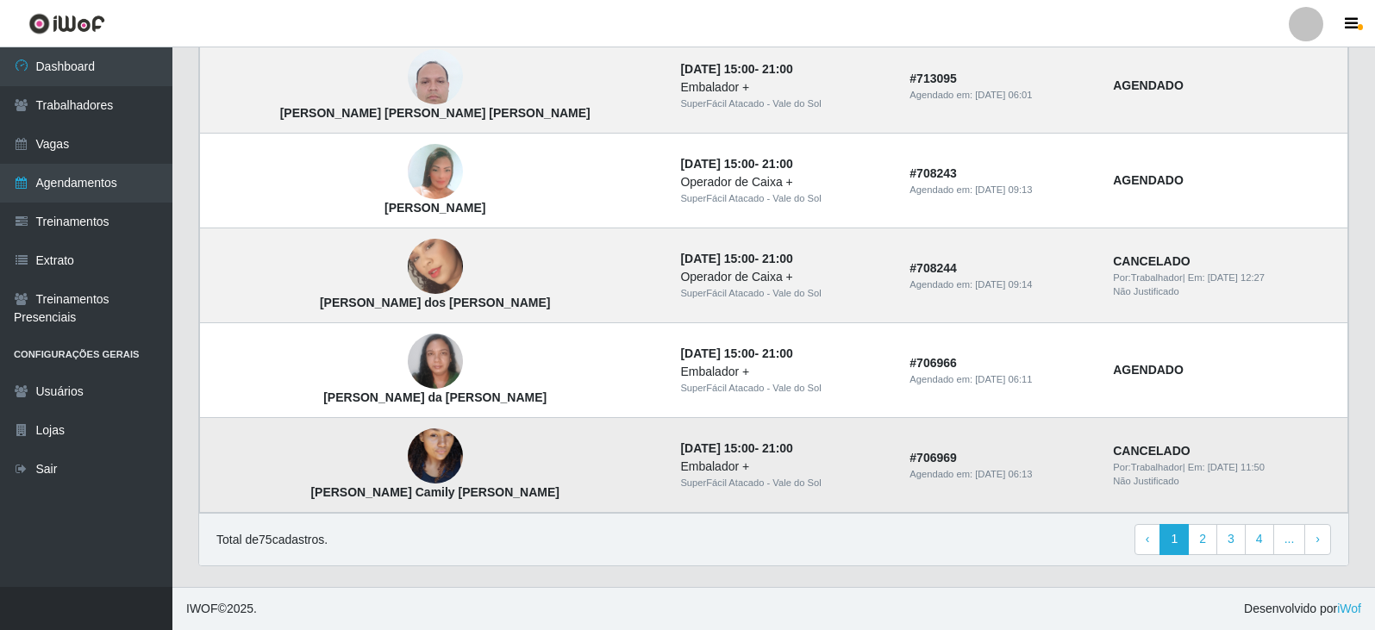
click at [408, 445] on img at bounding box center [435, 457] width 55 height 98
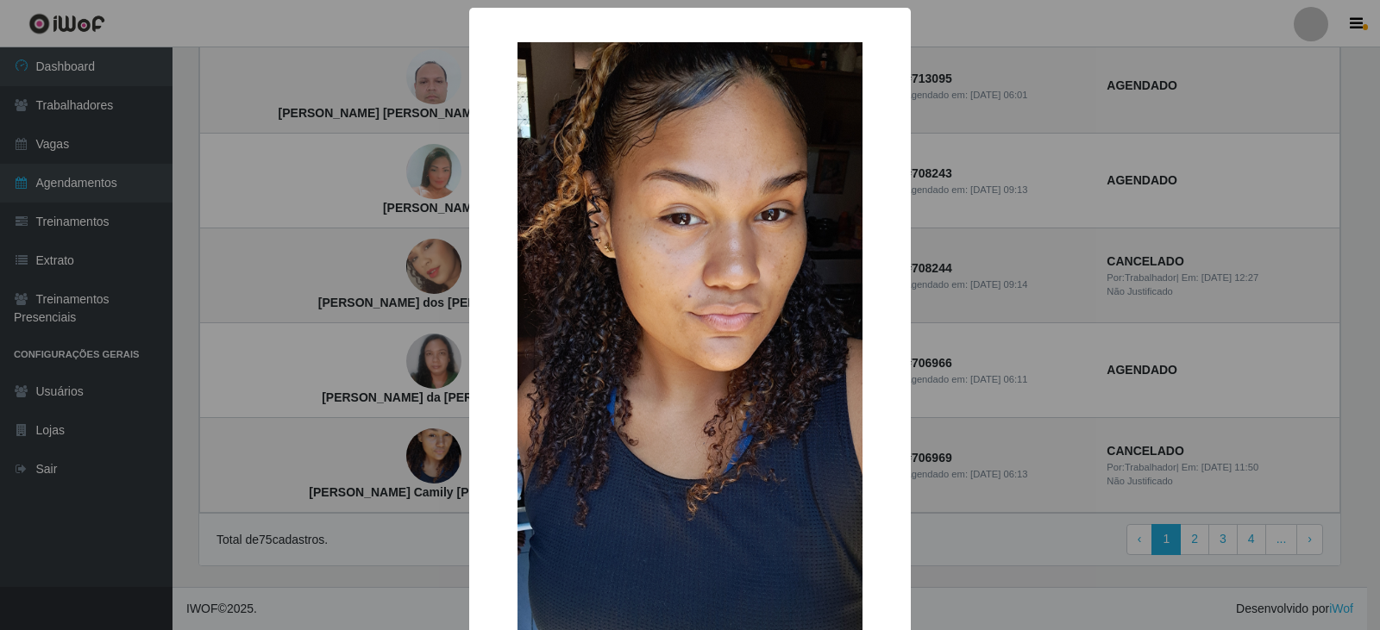
click at [532, 285] on div "×" at bounding box center [689, 349] width 407 height 648
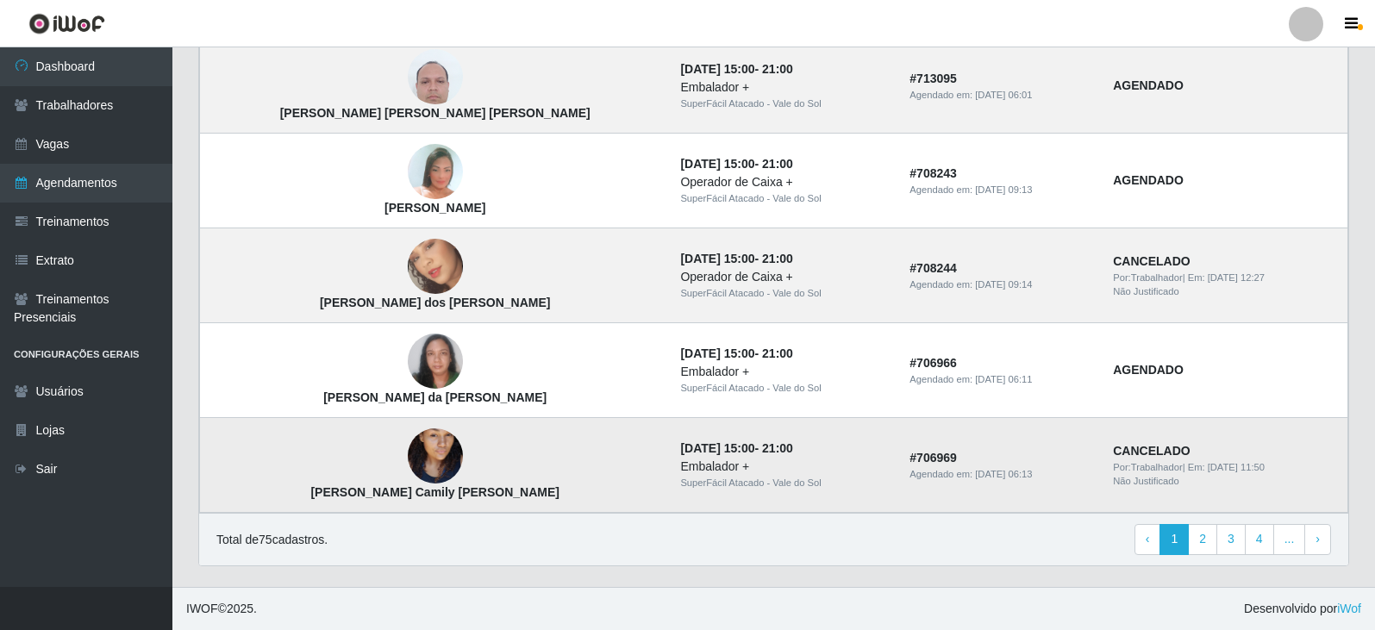
click at [335, 448] on td "[PERSON_NAME] Camily [PERSON_NAME]" at bounding box center [435, 465] width 471 height 95
click at [371, 498] on strong "[PERSON_NAME] Camily [PERSON_NAME]" at bounding box center [434, 492] width 249 height 14
click at [67, 64] on link "Dashboard" at bounding box center [86, 66] width 172 height 39
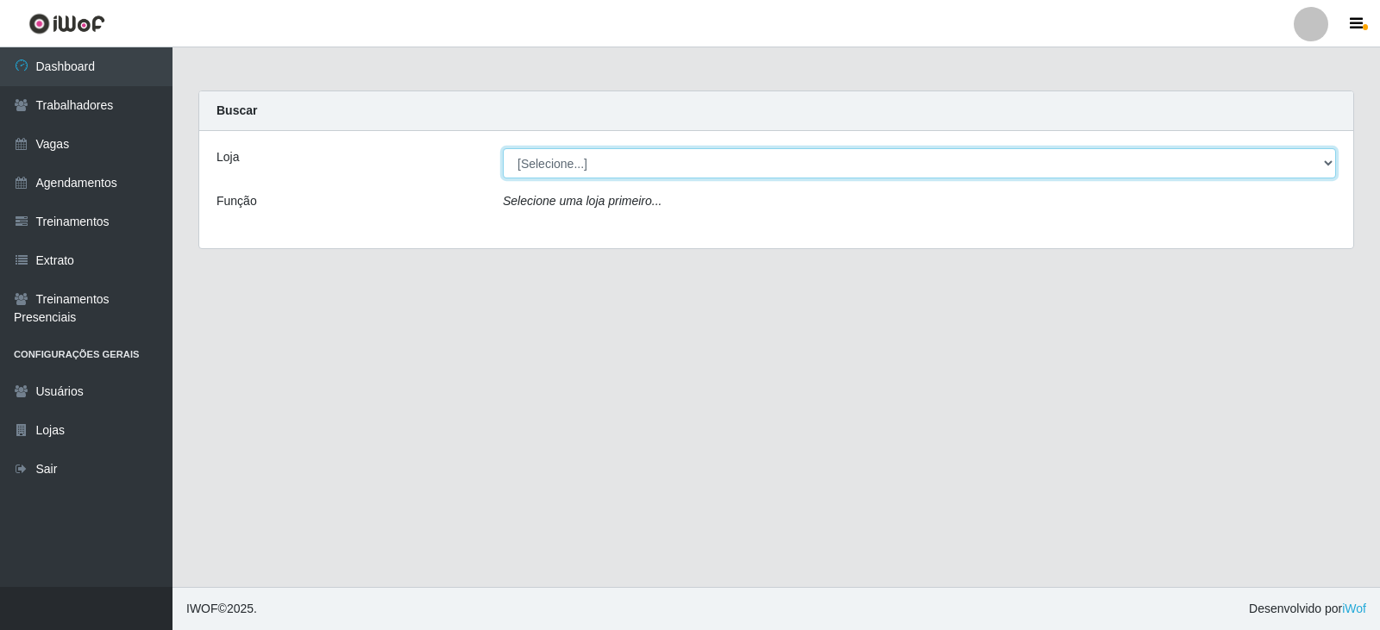
click at [605, 162] on select "[Selecione...] SuperFácil Atacado - Vale do Sol" at bounding box center [919, 163] width 833 height 30
select select "502"
click at [503, 148] on select "[Selecione...] SuperFácil Atacado - Vale do Sol" at bounding box center [919, 163] width 833 height 30
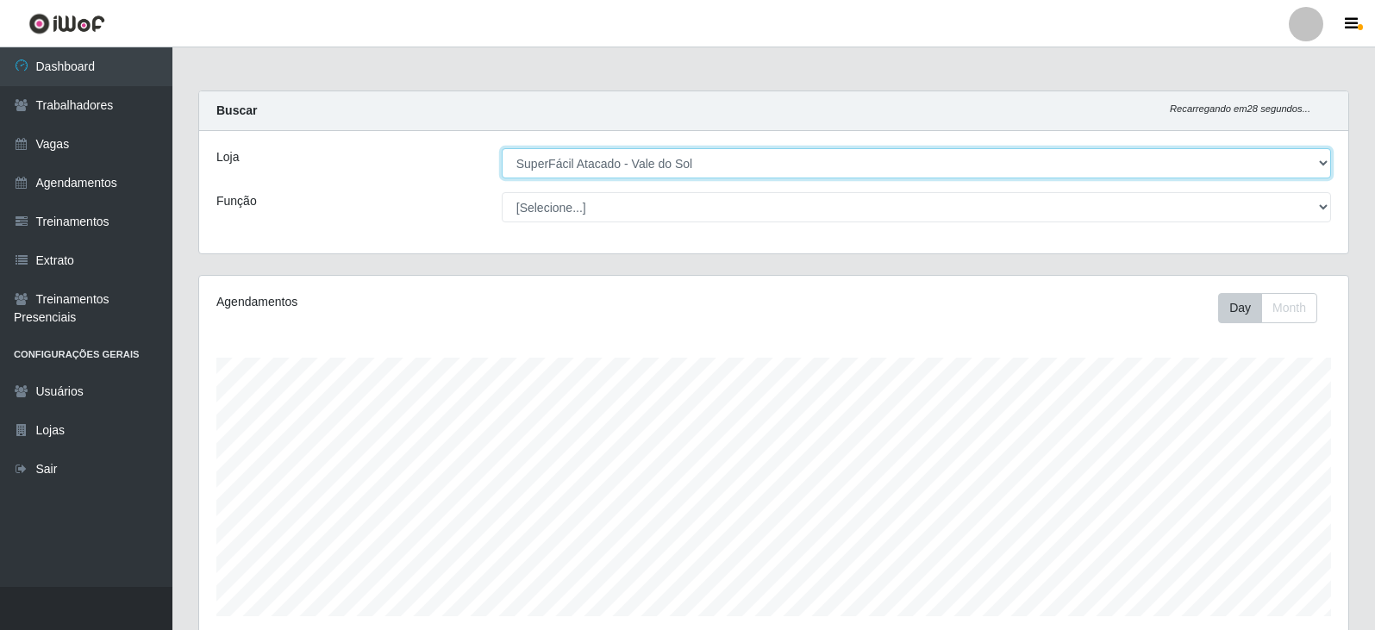
scroll to position [358, 1149]
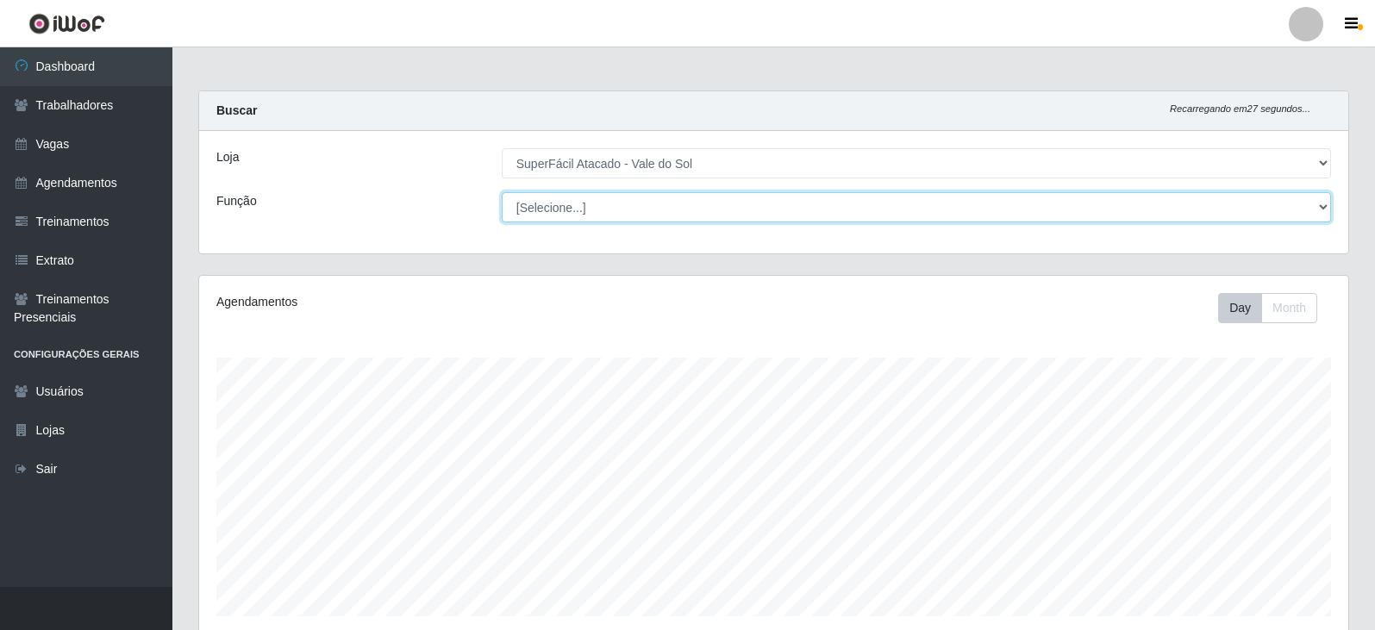
click at [599, 216] on select "[Selecione...] Embalador Embalador + Embalador ++ Operador de Caixa Operador de…" at bounding box center [916, 207] width 829 height 30
click at [602, 212] on select "[Selecione...] Embalador Embalador + Embalador ++ Operador de Caixa Operador de…" at bounding box center [916, 207] width 829 height 30
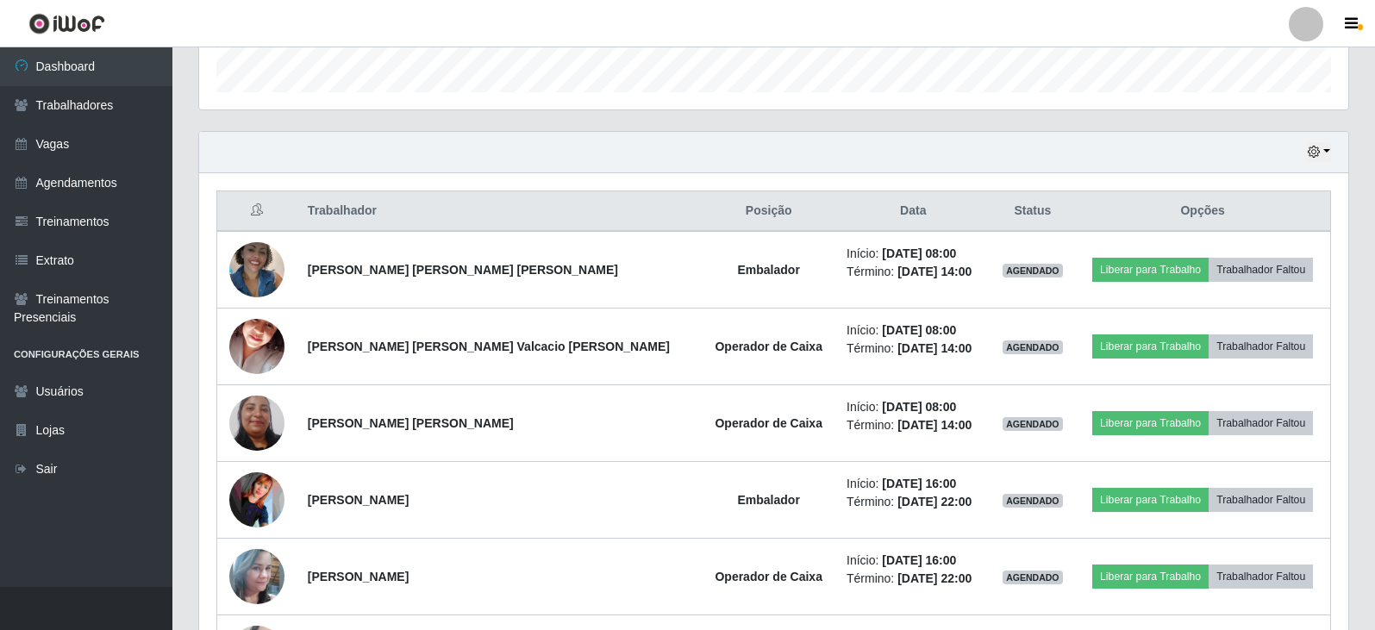
scroll to position [668, 0]
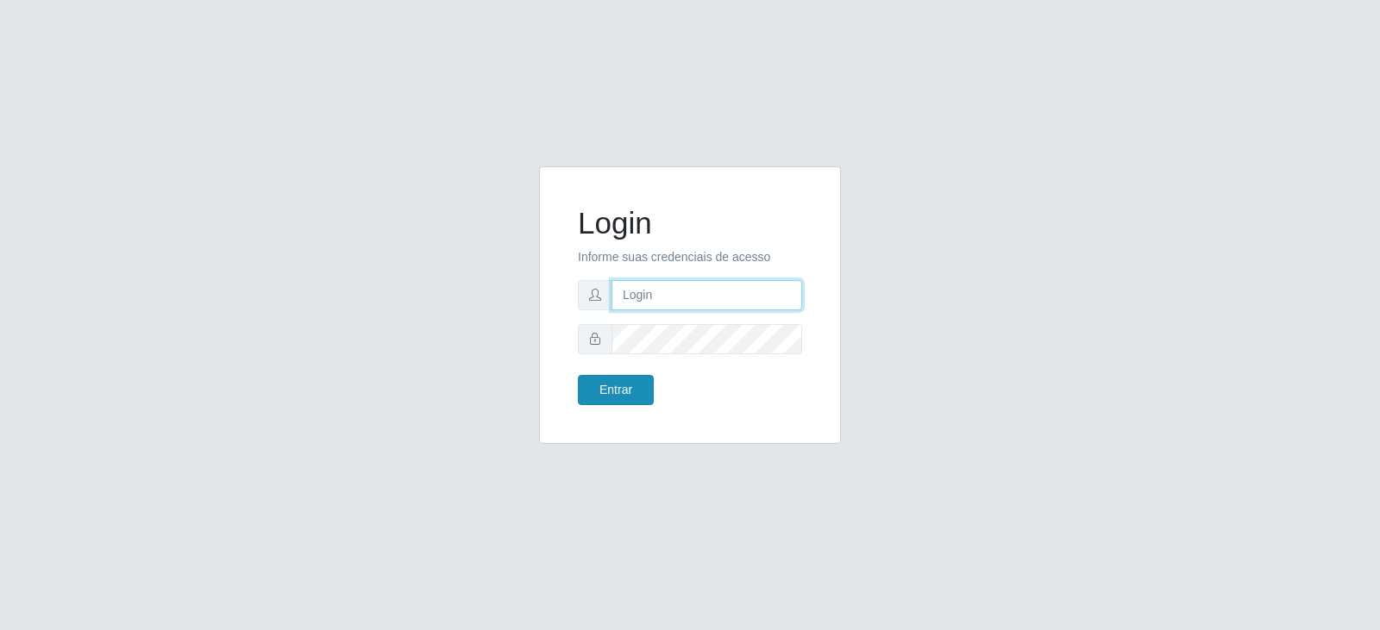
type input "[PERSON_NAME][EMAIL_ADDRESS][DOMAIN_NAME]"
click at [643, 393] on button "Entrar" at bounding box center [616, 390] width 76 height 30
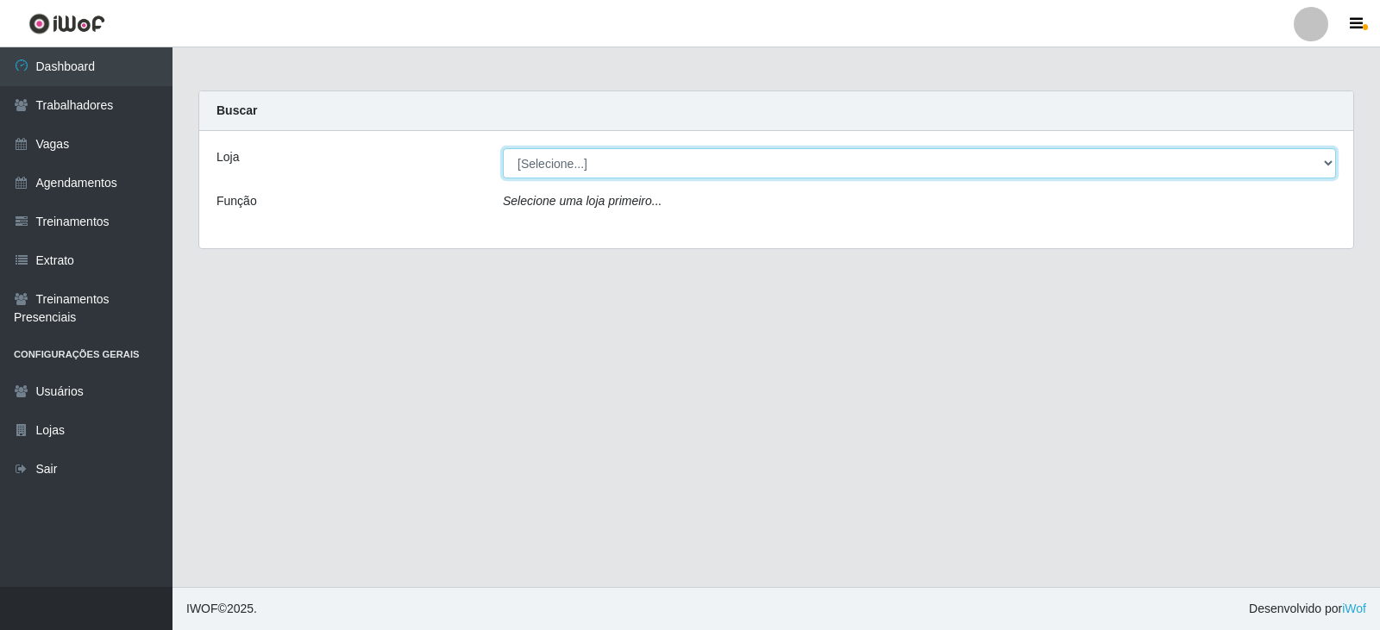
click at [730, 170] on select "[Selecione...] SuperFácil Atacado - Vale do Sol" at bounding box center [919, 163] width 833 height 30
select select "502"
click at [503, 148] on select "[Selecione...] SuperFácil Atacado - Vale do Sol" at bounding box center [919, 163] width 833 height 30
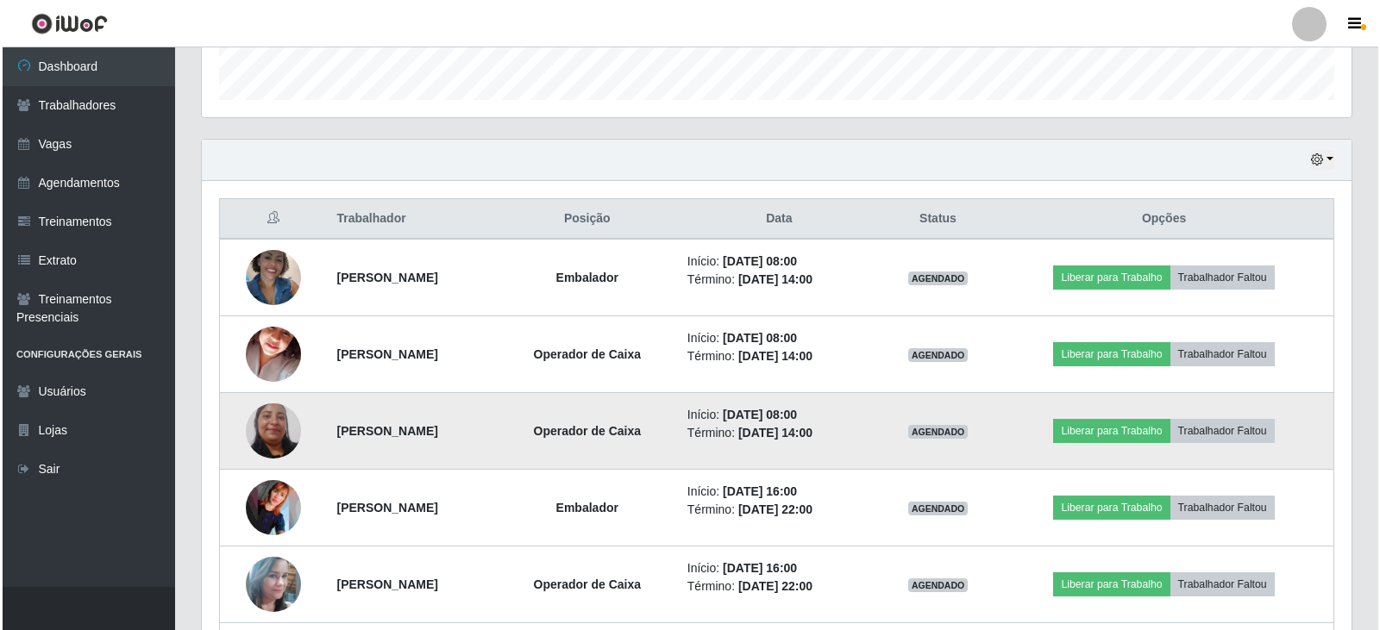
scroll to position [517, 0]
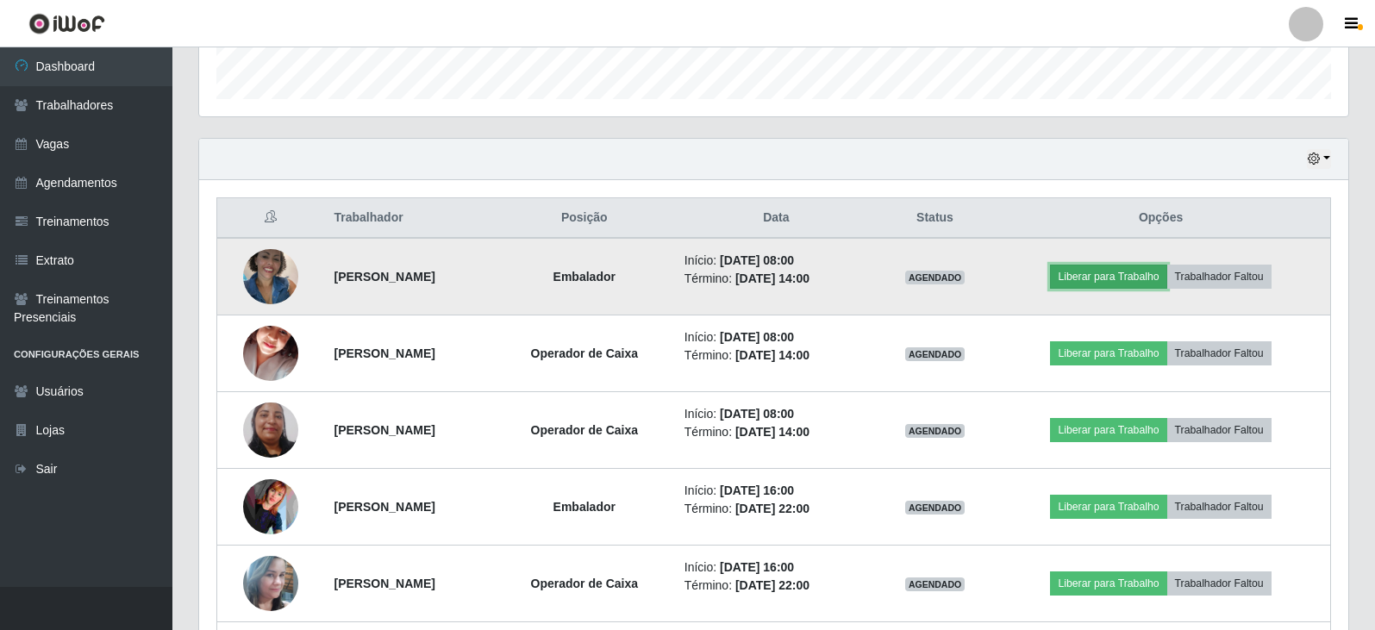
click at [1131, 281] on button "Liberar para Trabalho" at bounding box center [1108, 277] width 116 height 24
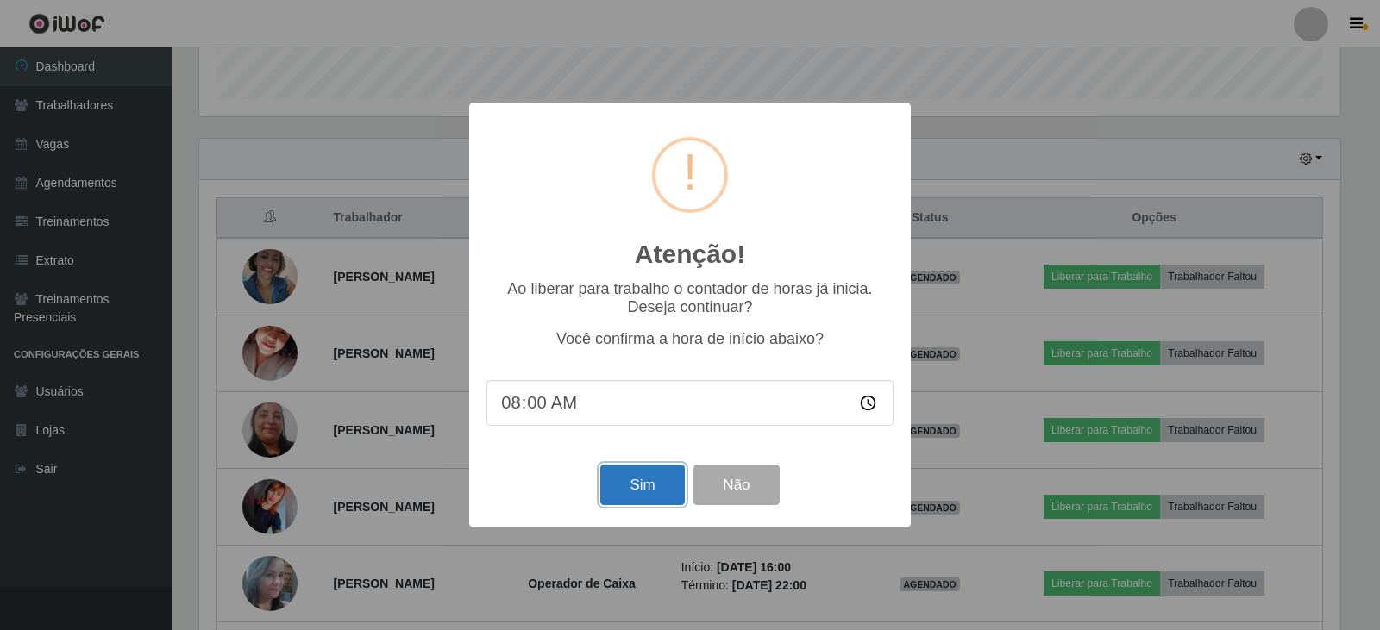
click at [626, 487] on button "Sim" at bounding box center [642, 485] width 84 height 41
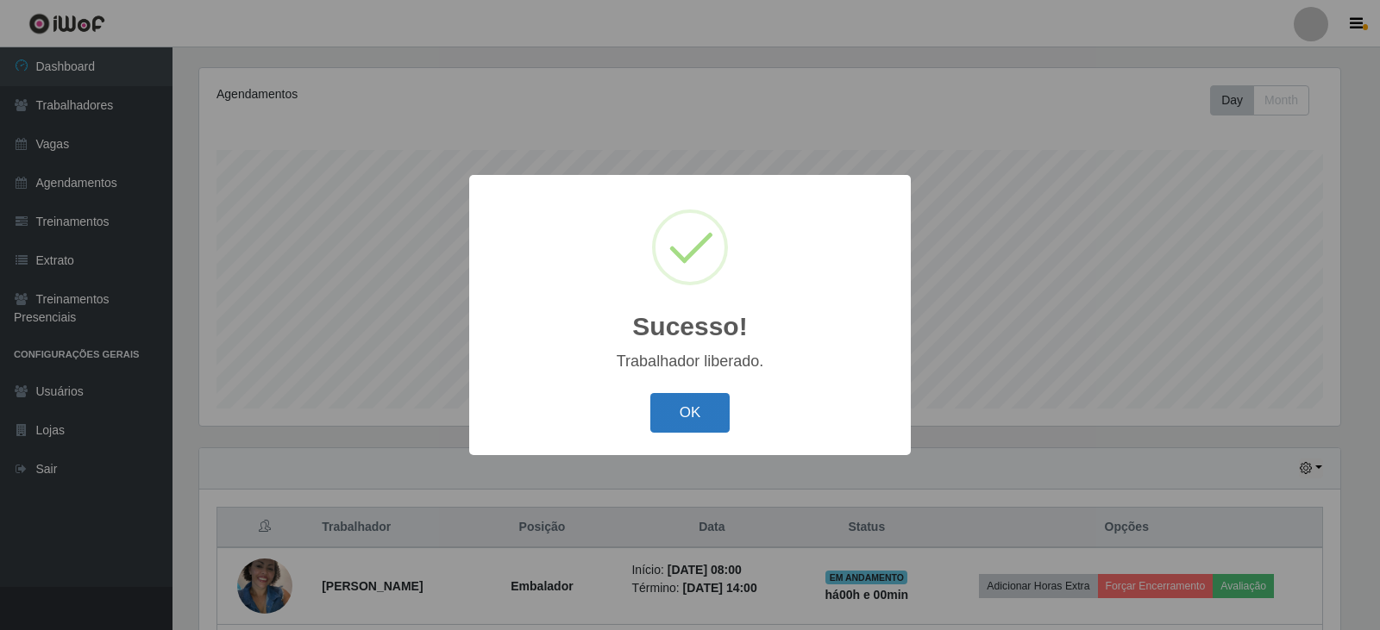
click at [692, 410] on button "OK" at bounding box center [690, 413] width 80 height 41
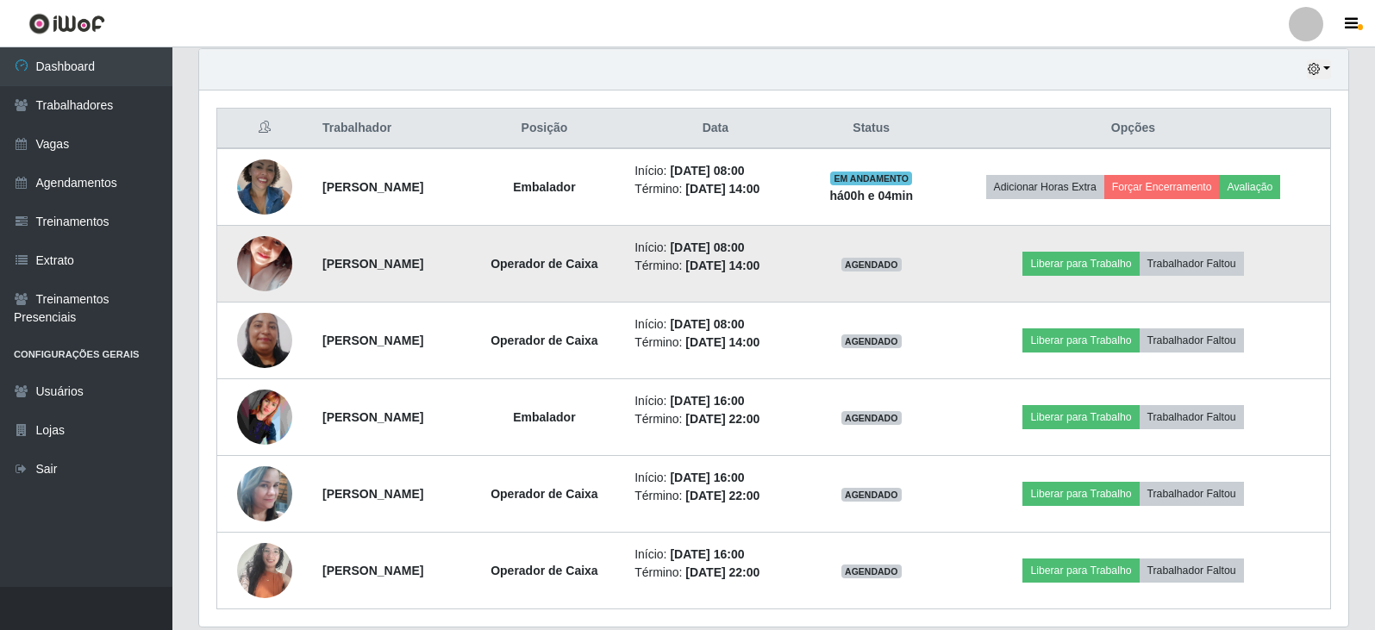
scroll to position [668, 0]
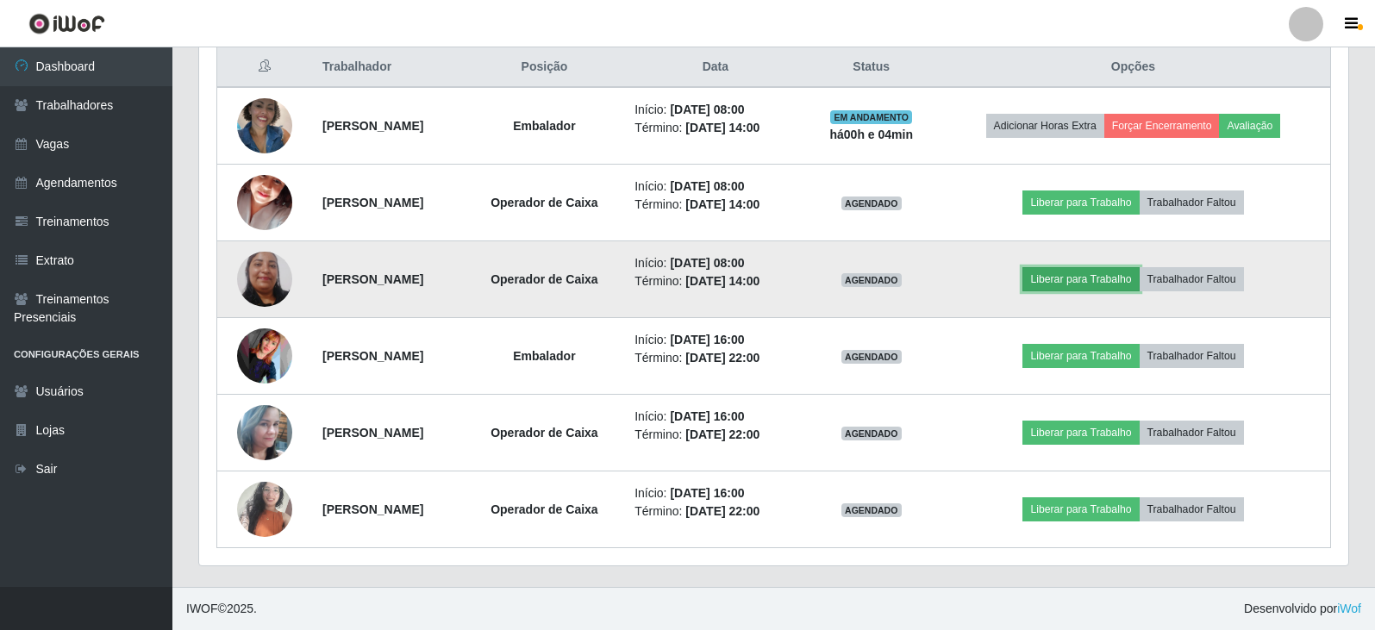
click at [1105, 291] on button "Liberar para Trabalho" at bounding box center [1081, 279] width 116 height 24
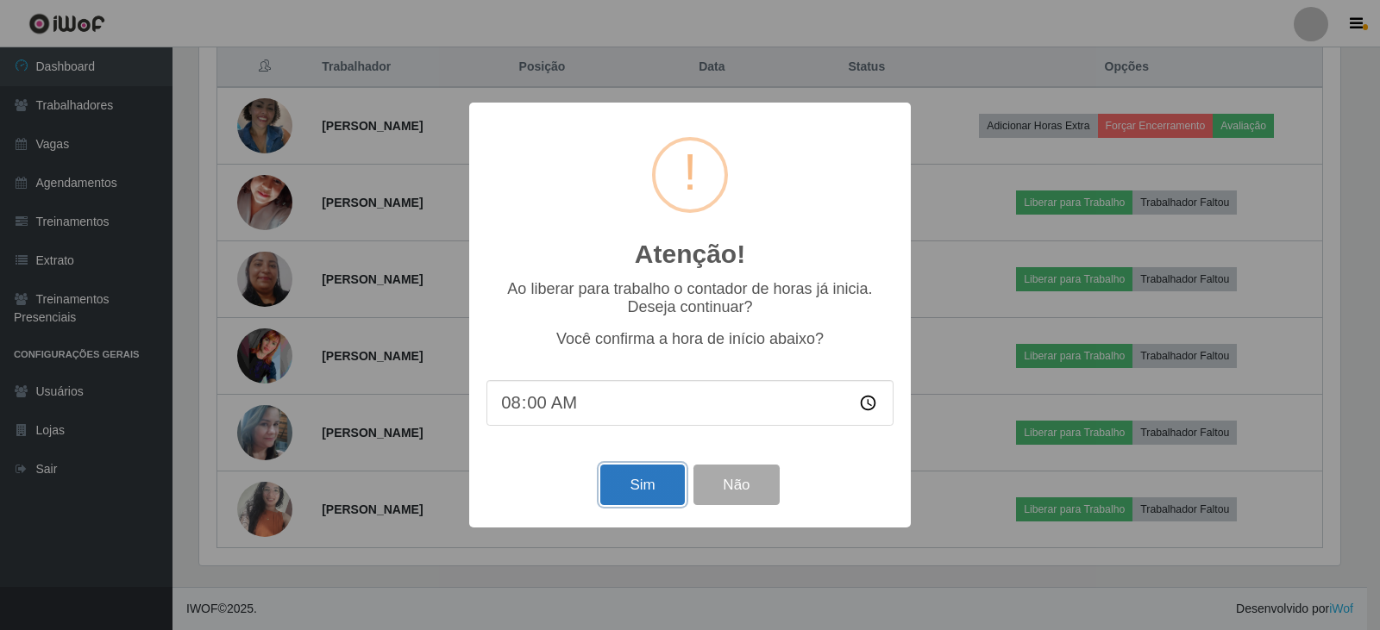
click at [623, 488] on button "Sim" at bounding box center [642, 485] width 84 height 41
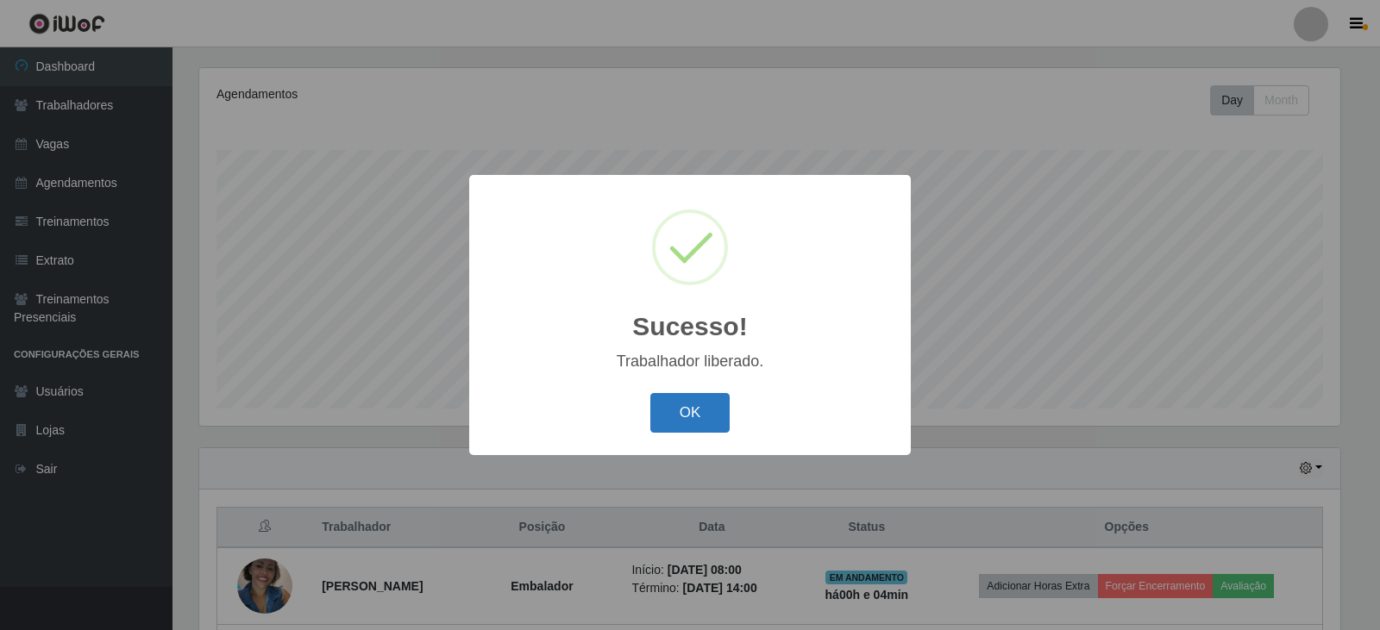
click at [701, 398] on button "OK" at bounding box center [690, 413] width 80 height 41
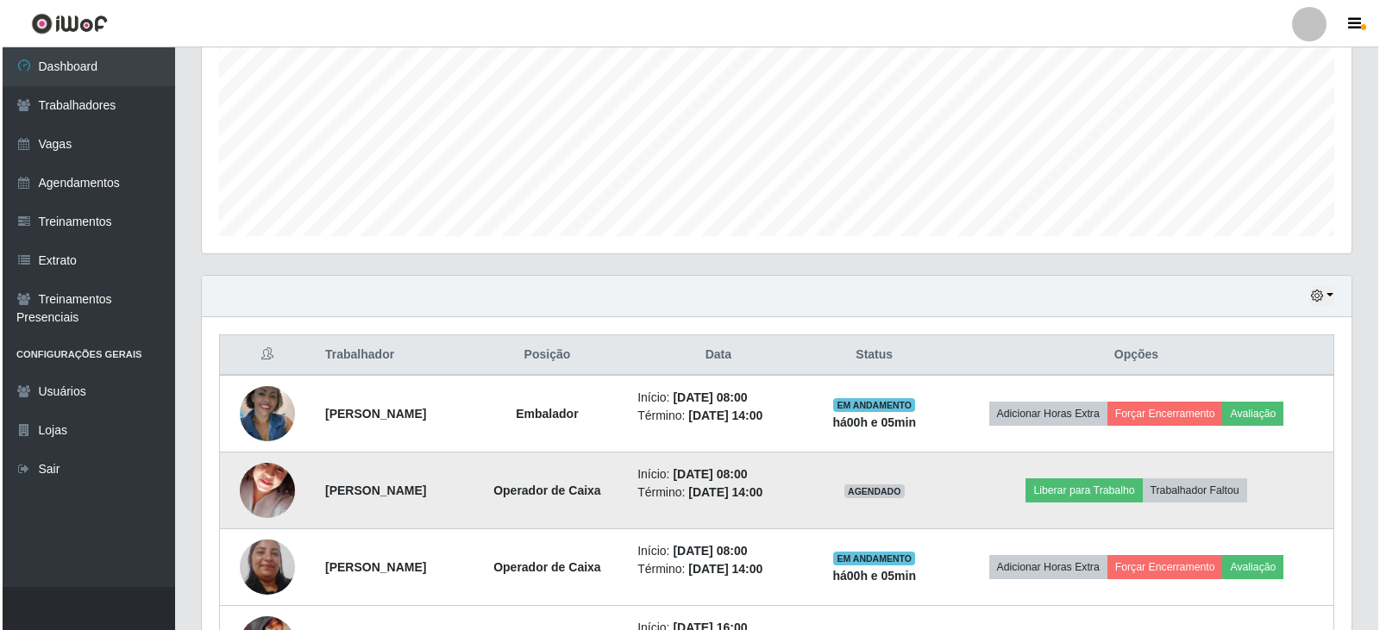
scroll to position [466, 0]
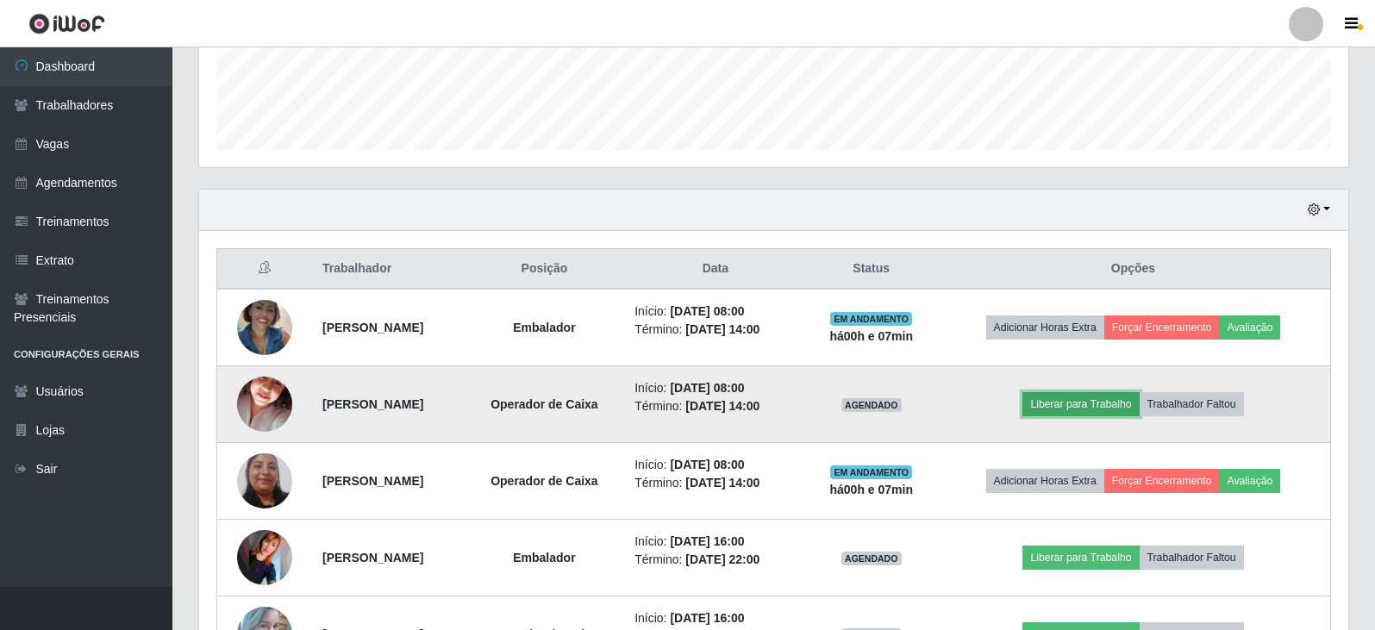
click at [1113, 408] on button "Liberar para Trabalho" at bounding box center [1081, 404] width 116 height 24
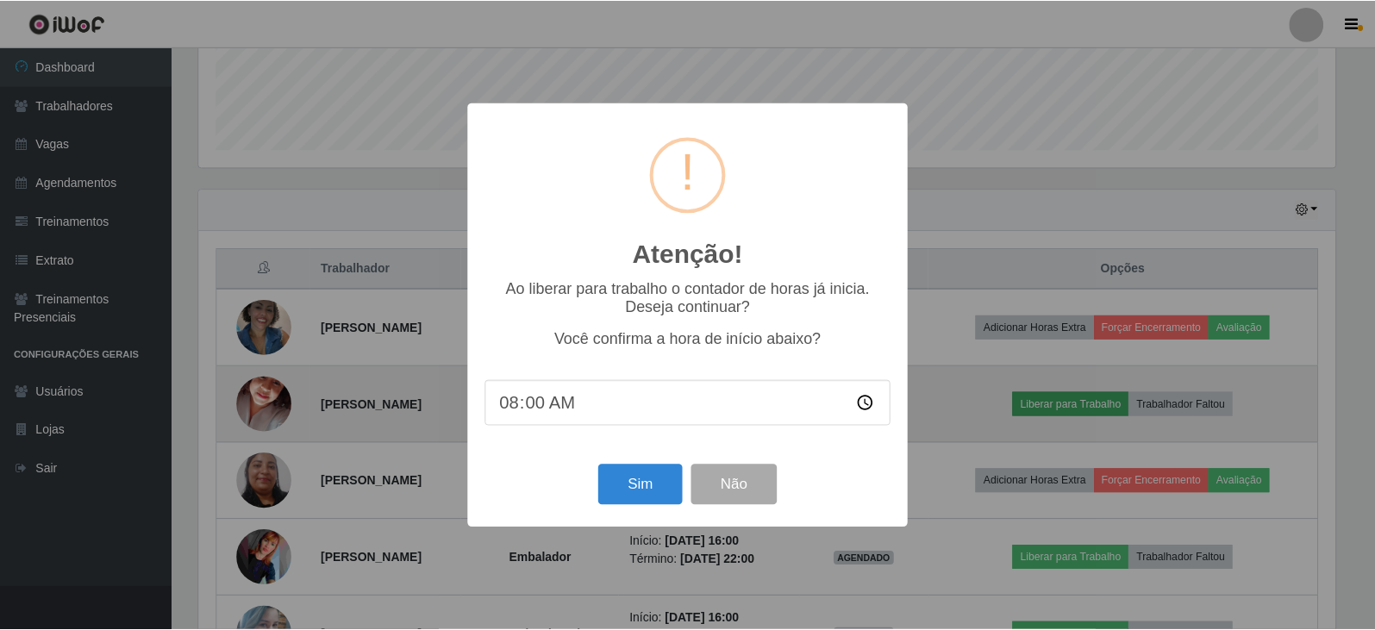
scroll to position [358, 1141]
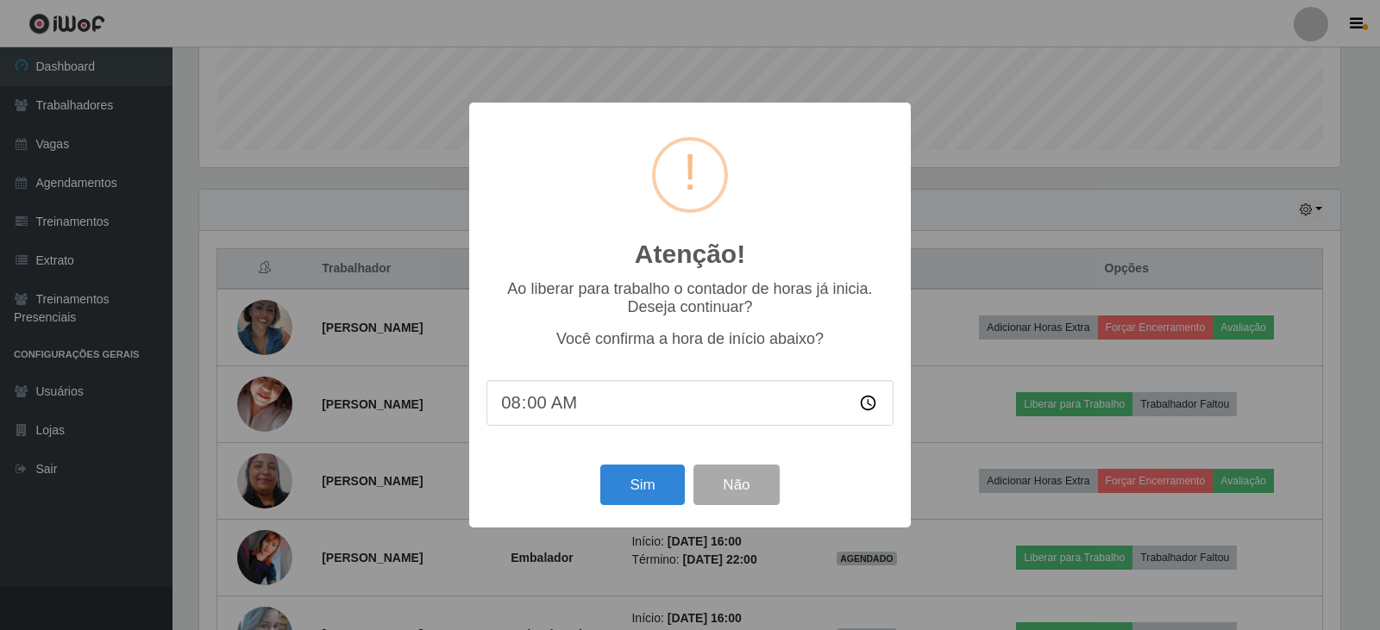
click at [535, 410] on input "08:00" at bounding box center [689, 403] width 407 height 46
type input "08:04"
click at [658, 499] on button "Sim" at bounding box center [642, 485] width 84 height 41
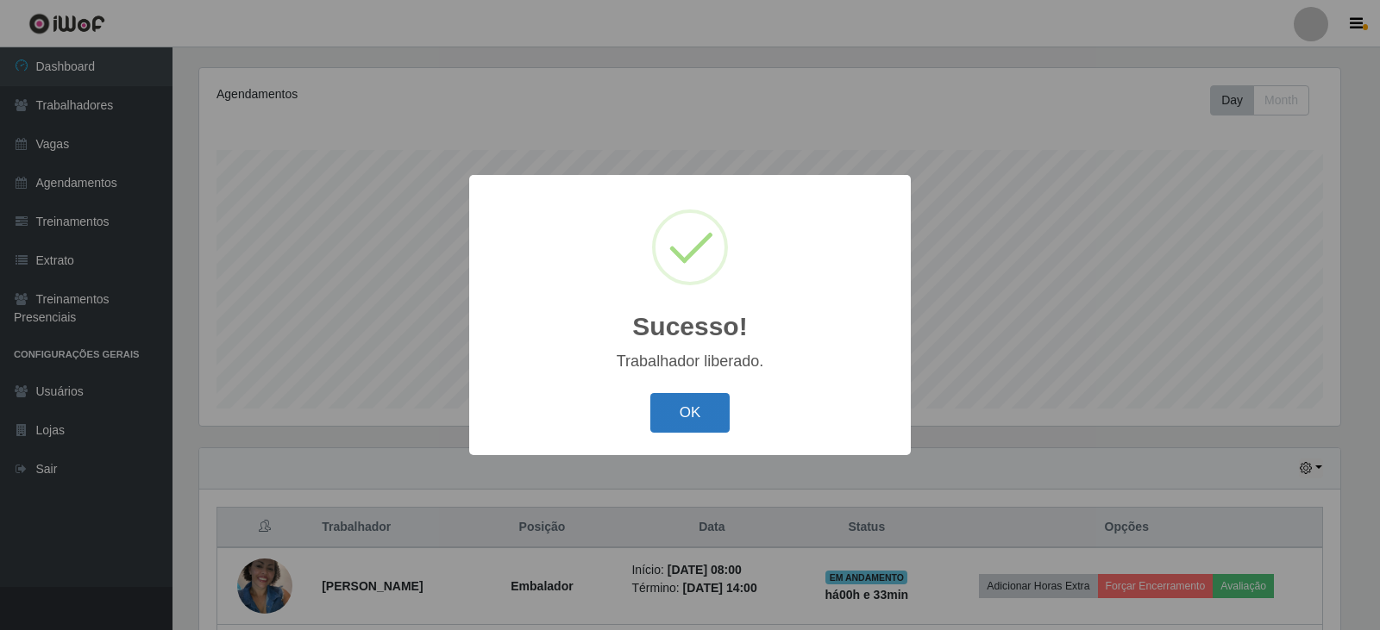
click at [716, 410] on button "OK" at bounding box center [690, 413] width 80 height 41
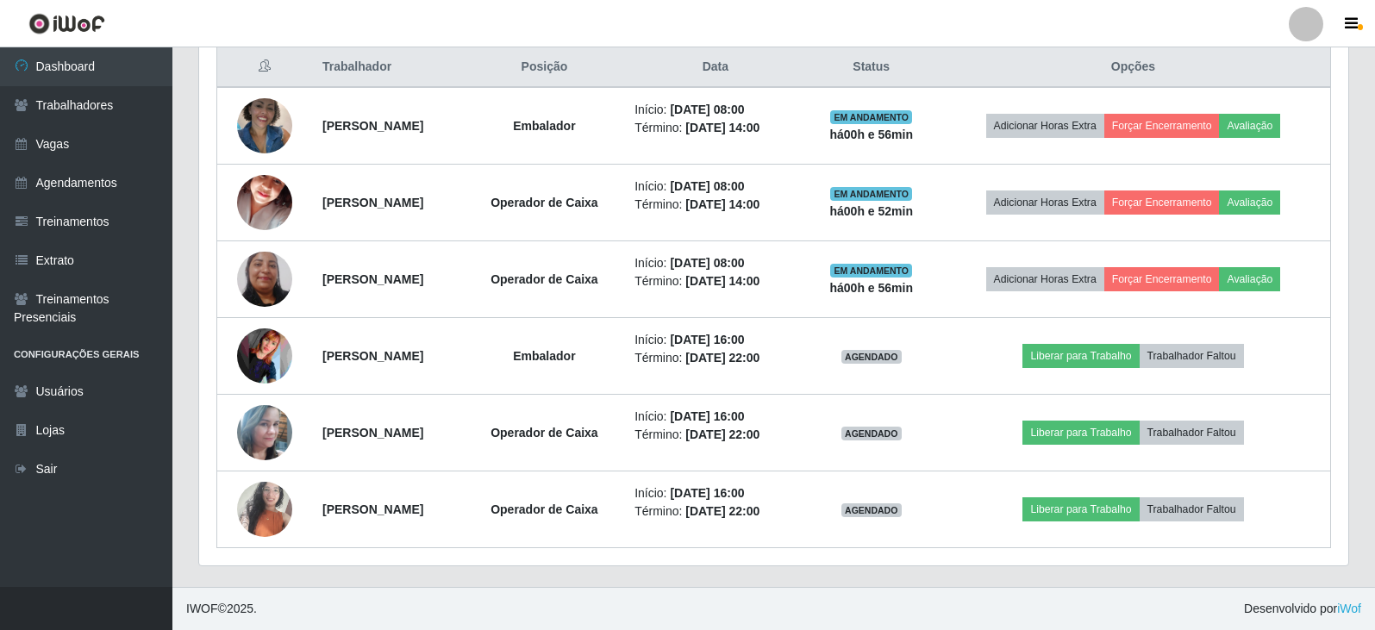
scroll to position [582, 0]
